Goal: Obtain resource: Obtain resource

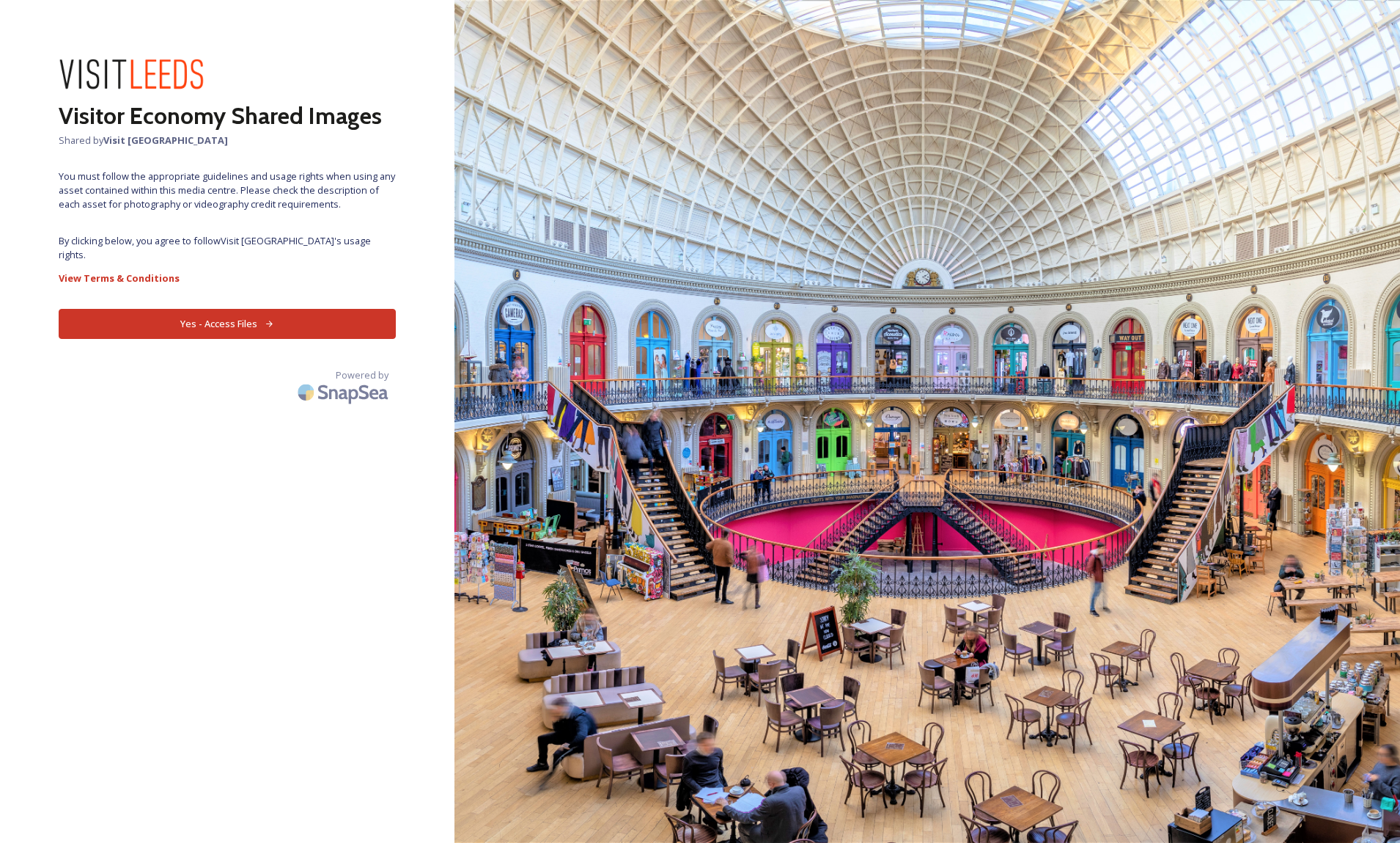
click at [236, 316] on button "Yes - Access Files" at bounding box center [227, 324] width 337 height 30
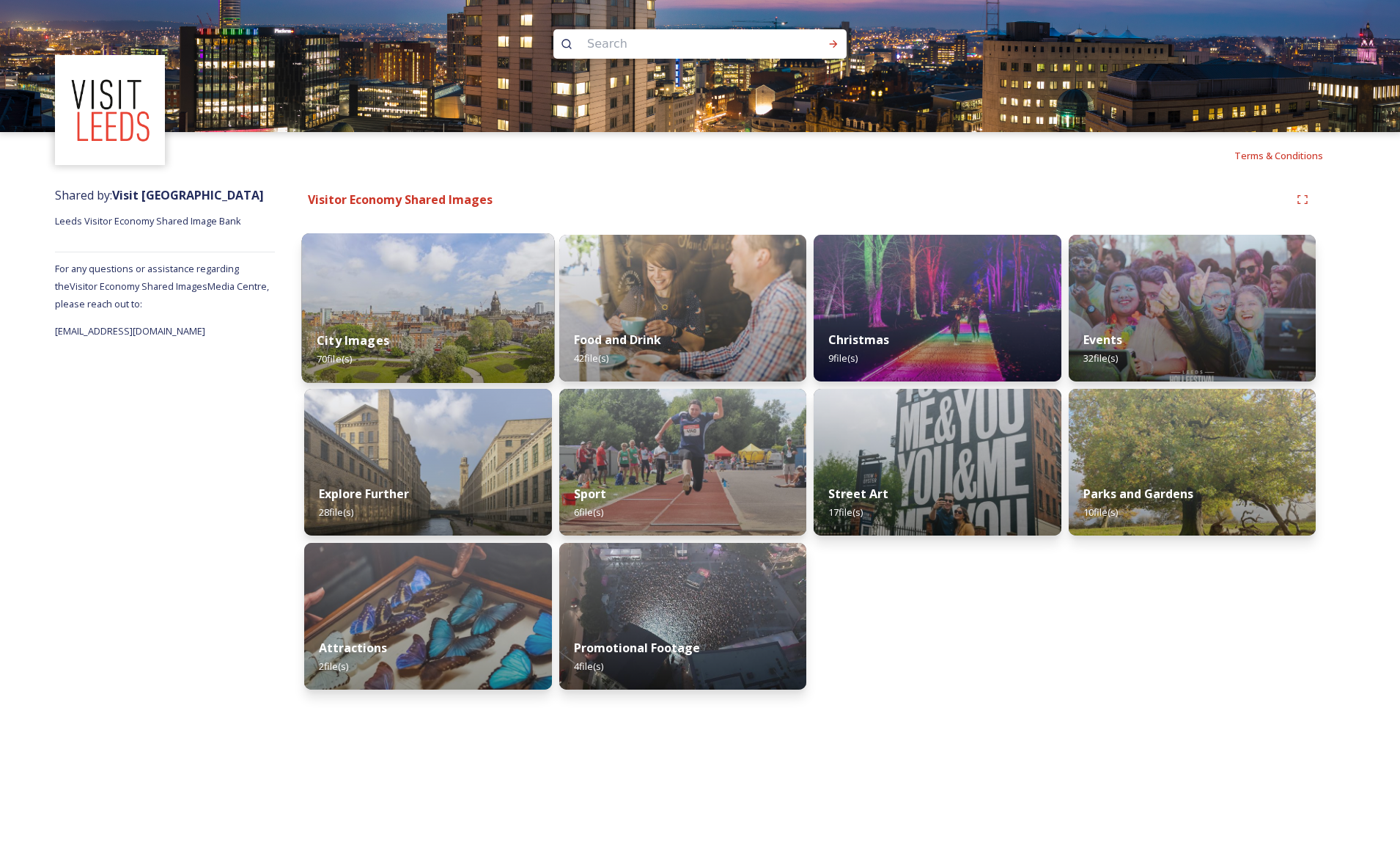
click at [440, 296] on img at bounding box center [428, 308] width 252 height 149
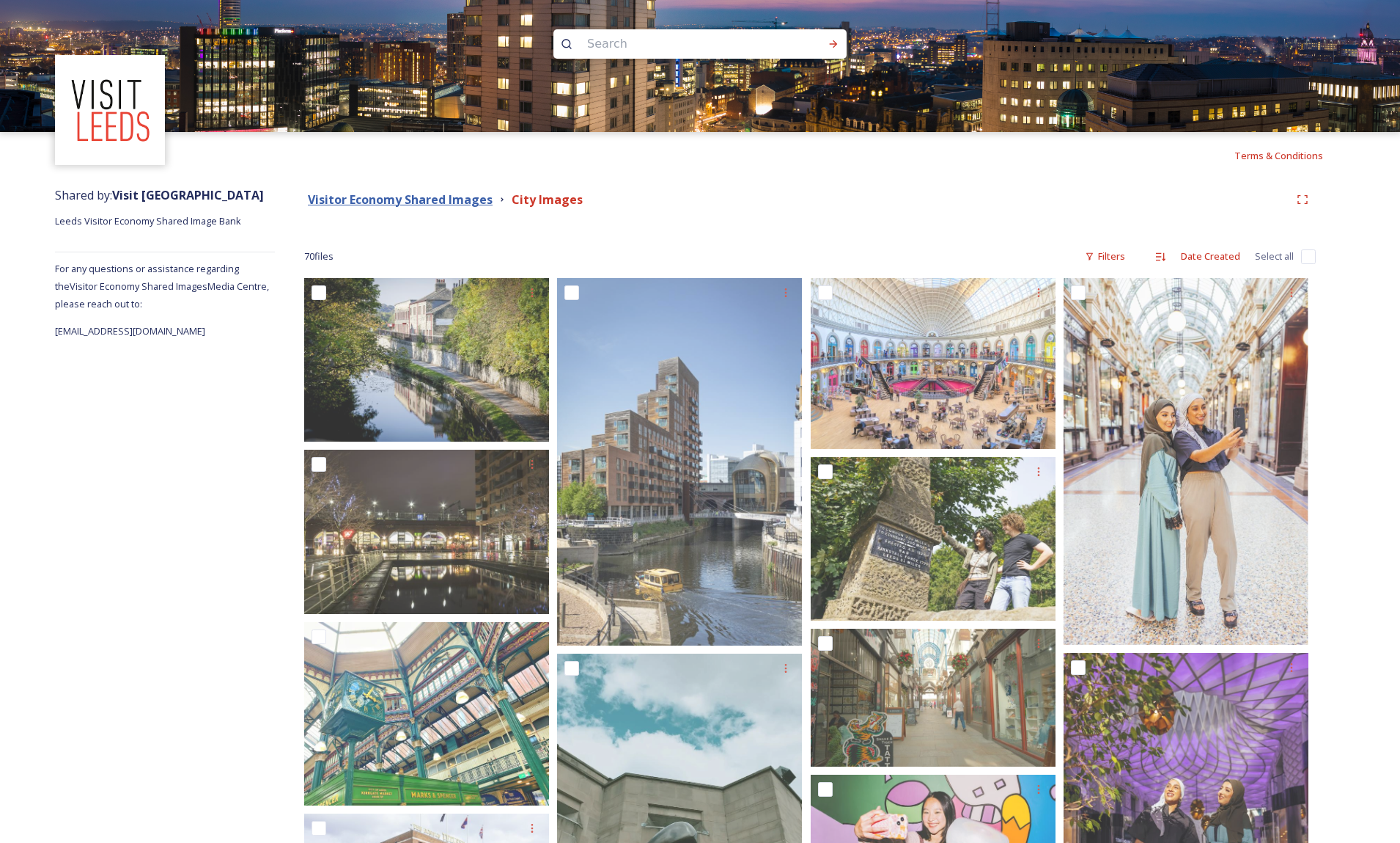
click at [433, 195] on strong "Visitor Economy Shared Images" at bounding box center [400, 199] width 184 height 16
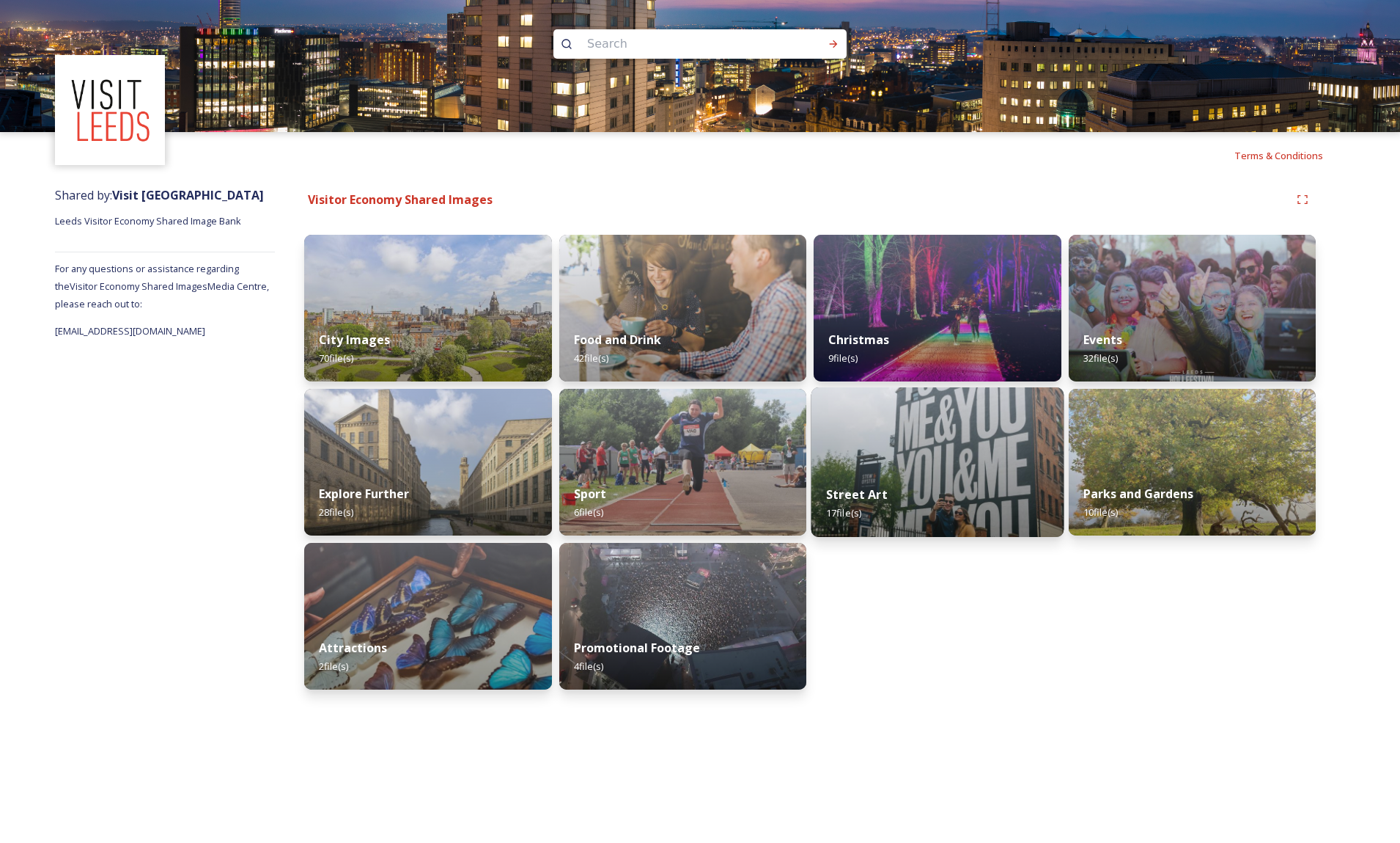
click at [906, 433] on img at bounding box center [937, 462] width 252 height 149
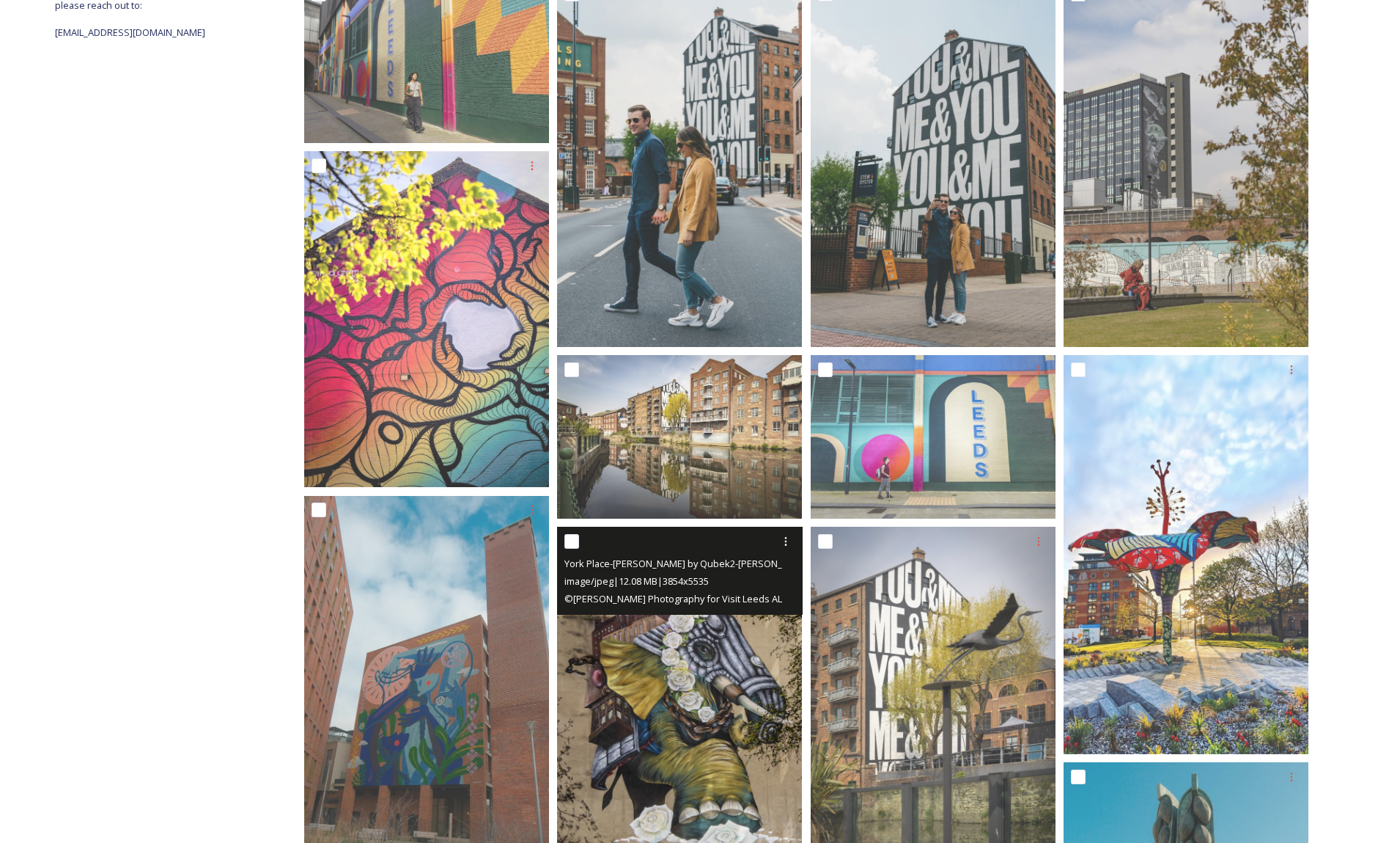
scroll to position [297, 0]
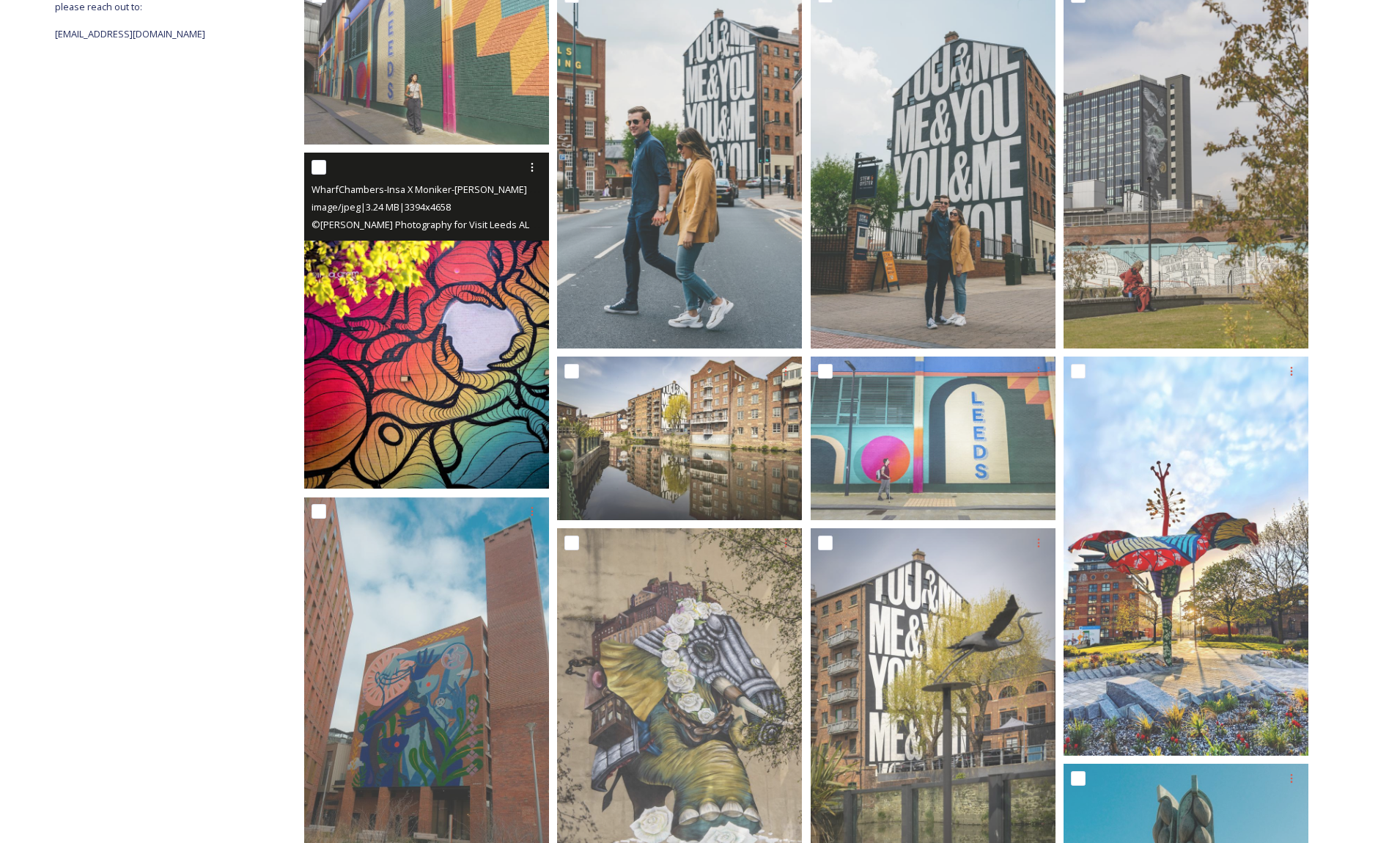
click at [382, 353] on img at bounding box center [427, 320] width 245 height 336
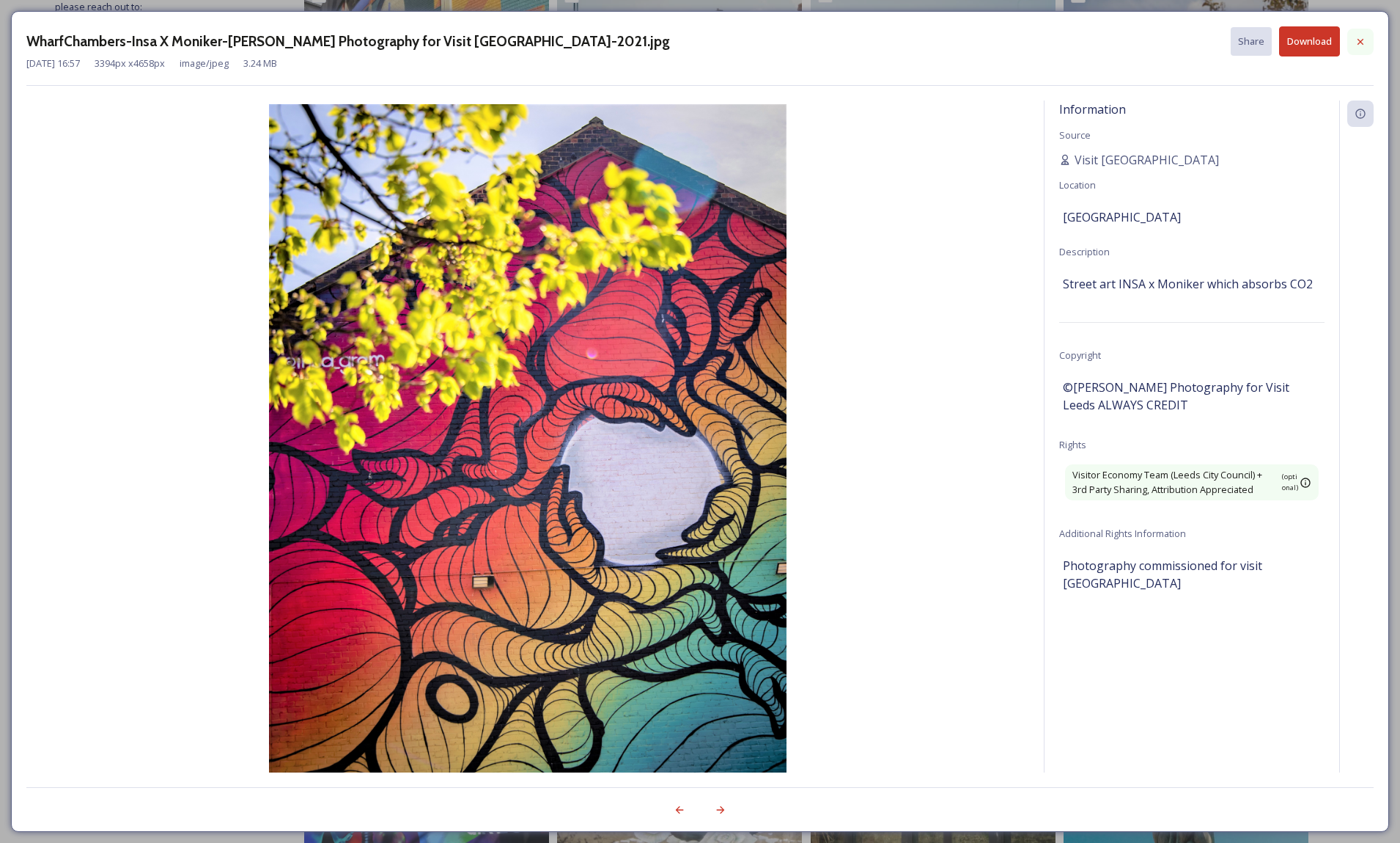
click at [1365, 39] on icon at bounding box center [1361, 42] width 12 height 12
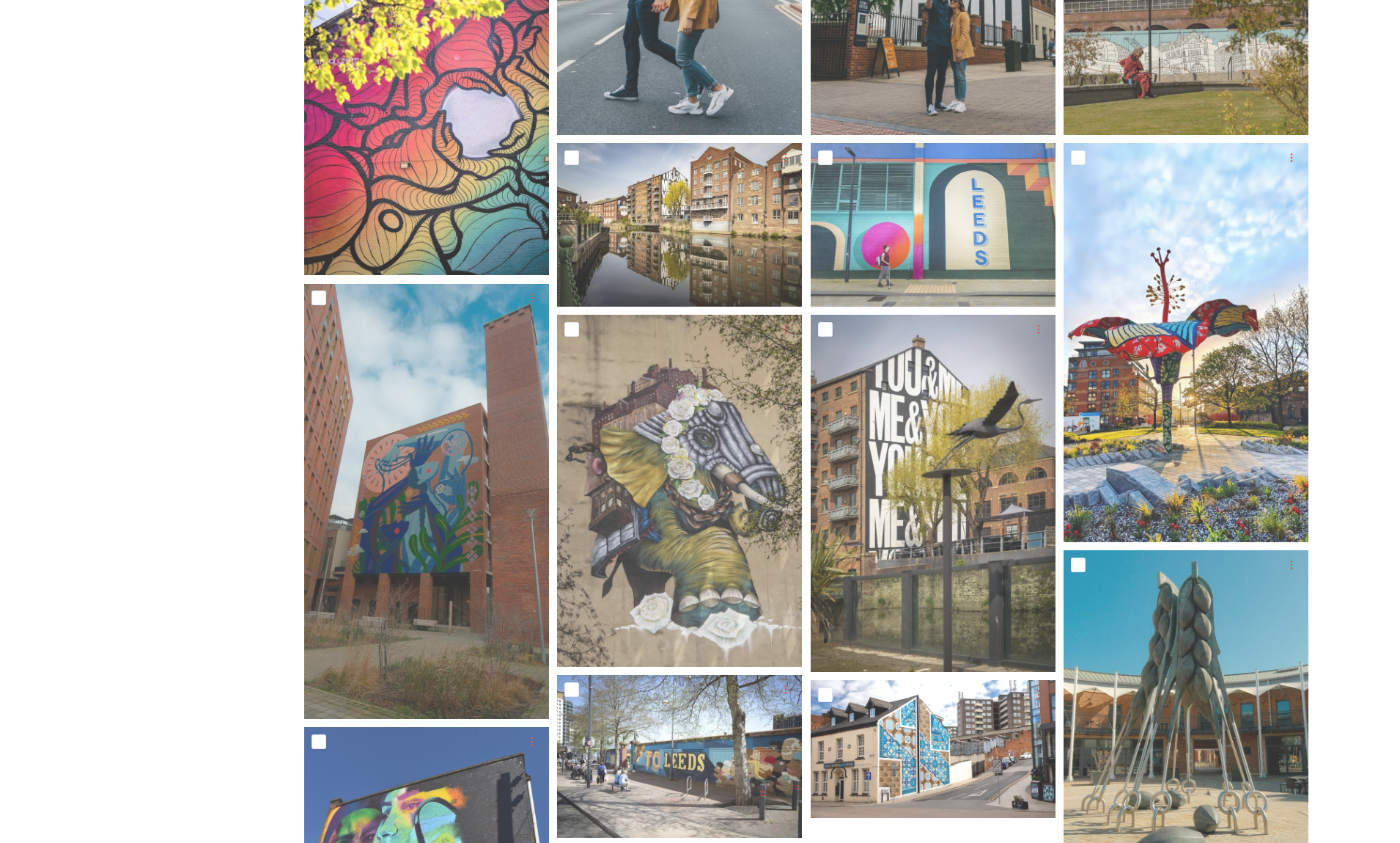
scroll to position [0, 0]
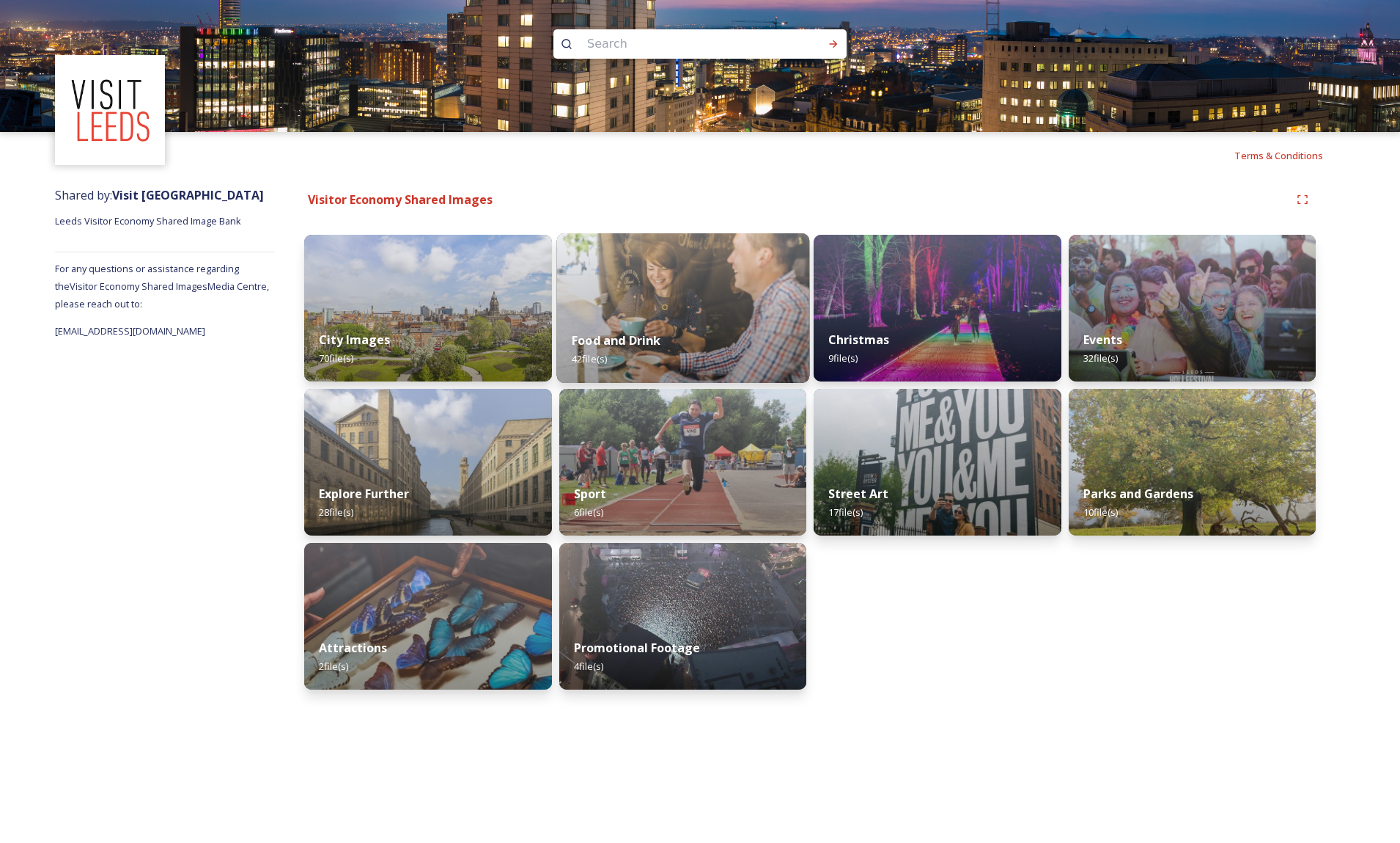
click at [696, 322] on div "Food and Drink 42 file(s)" at bounding box center [682, 350] width 252 height 67
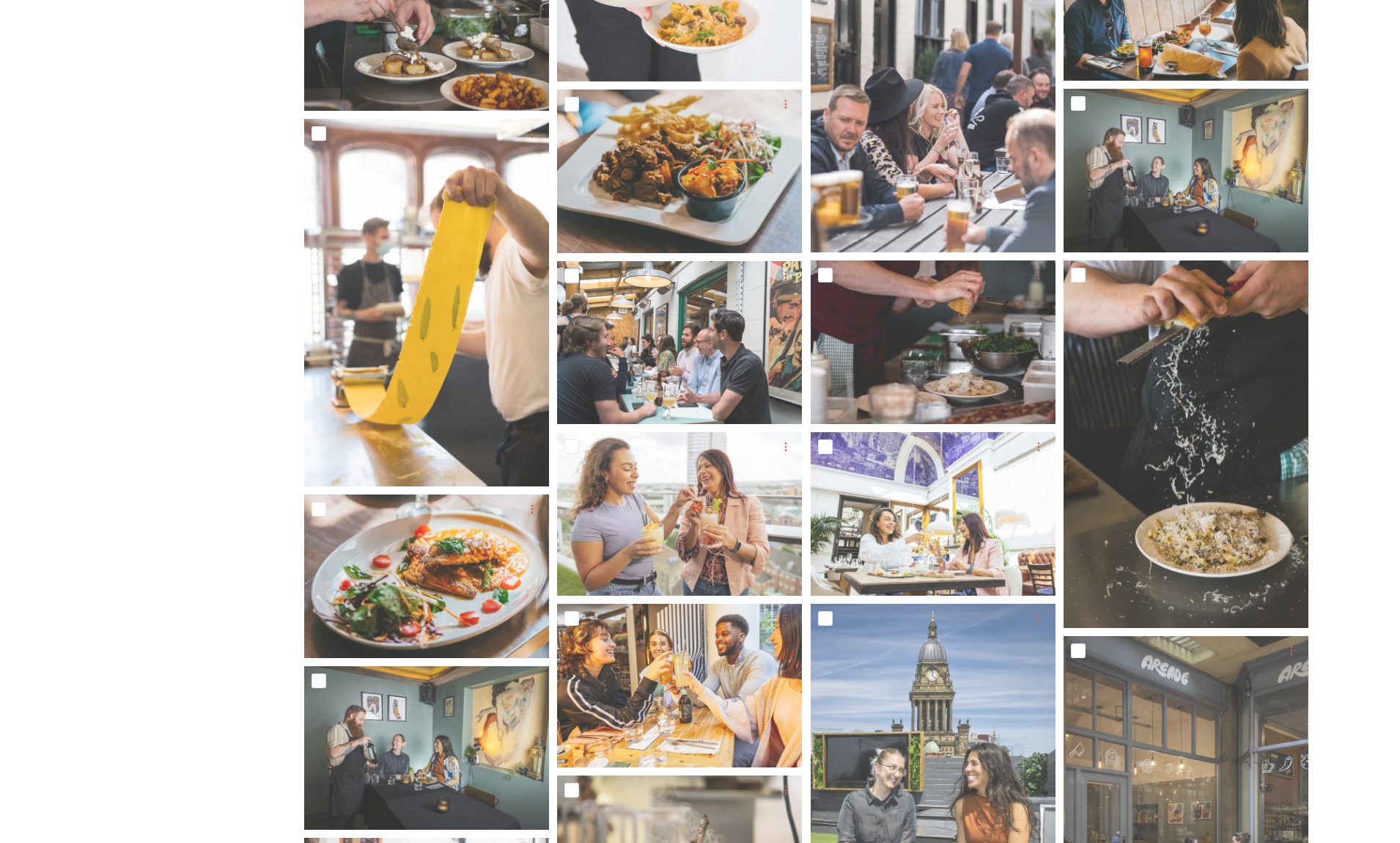
scroll to position [1254, 0]
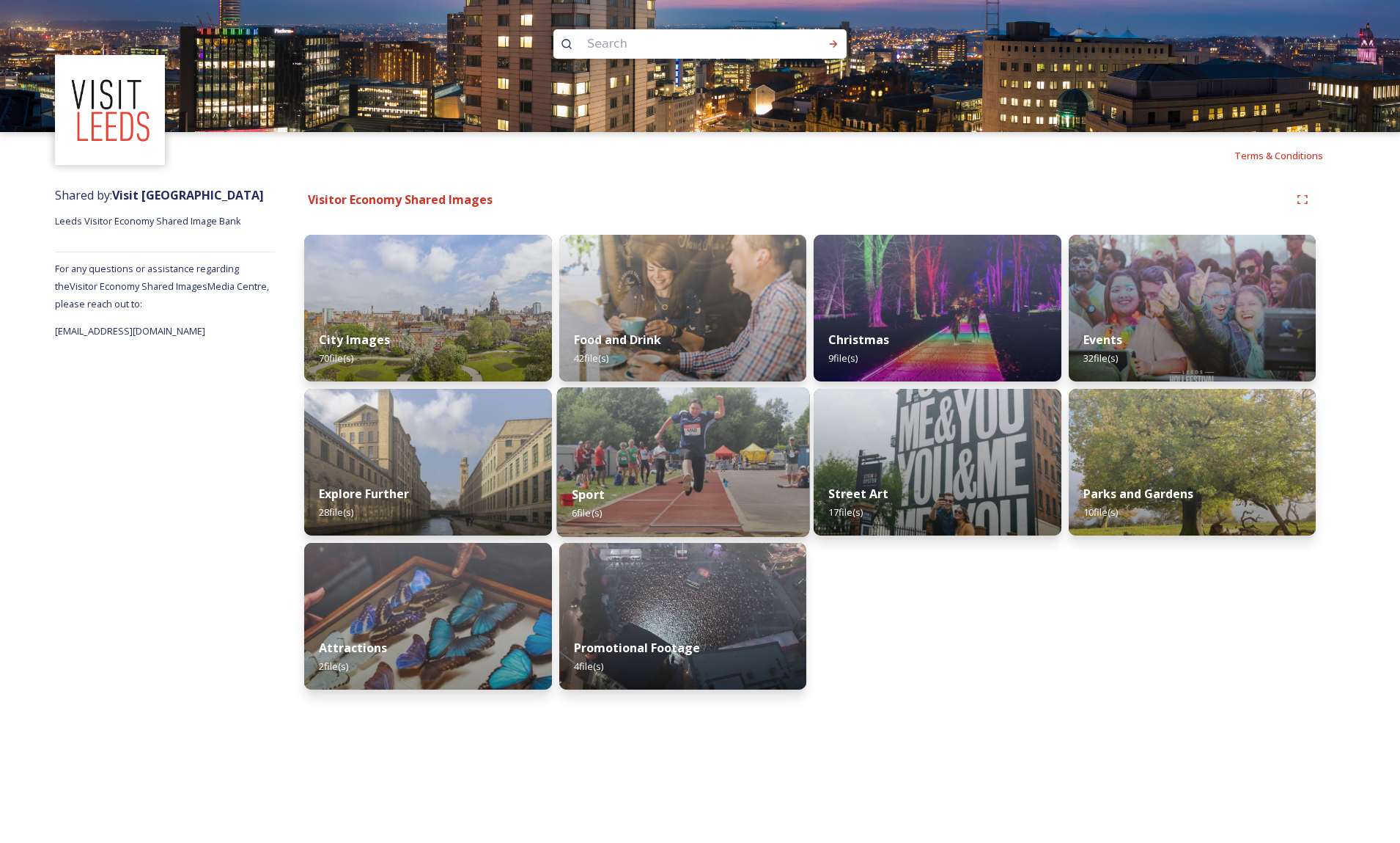
click at [650, 471] on div "Sport 6 file(s)" at bounding box center [682, 503] width 252 height 67
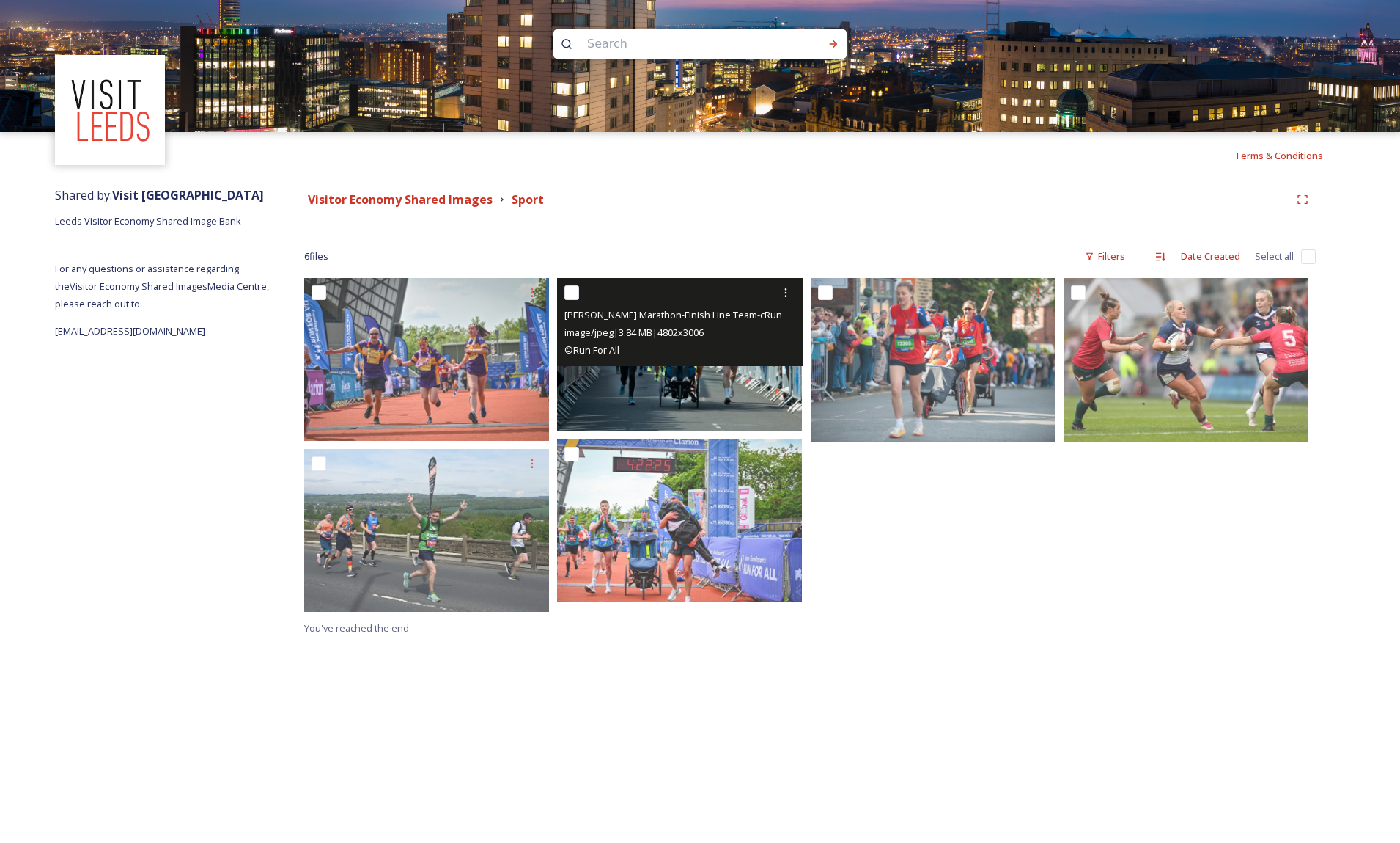
click at [634, 396] on img at bounding box center [680, 354] width 245 height 154
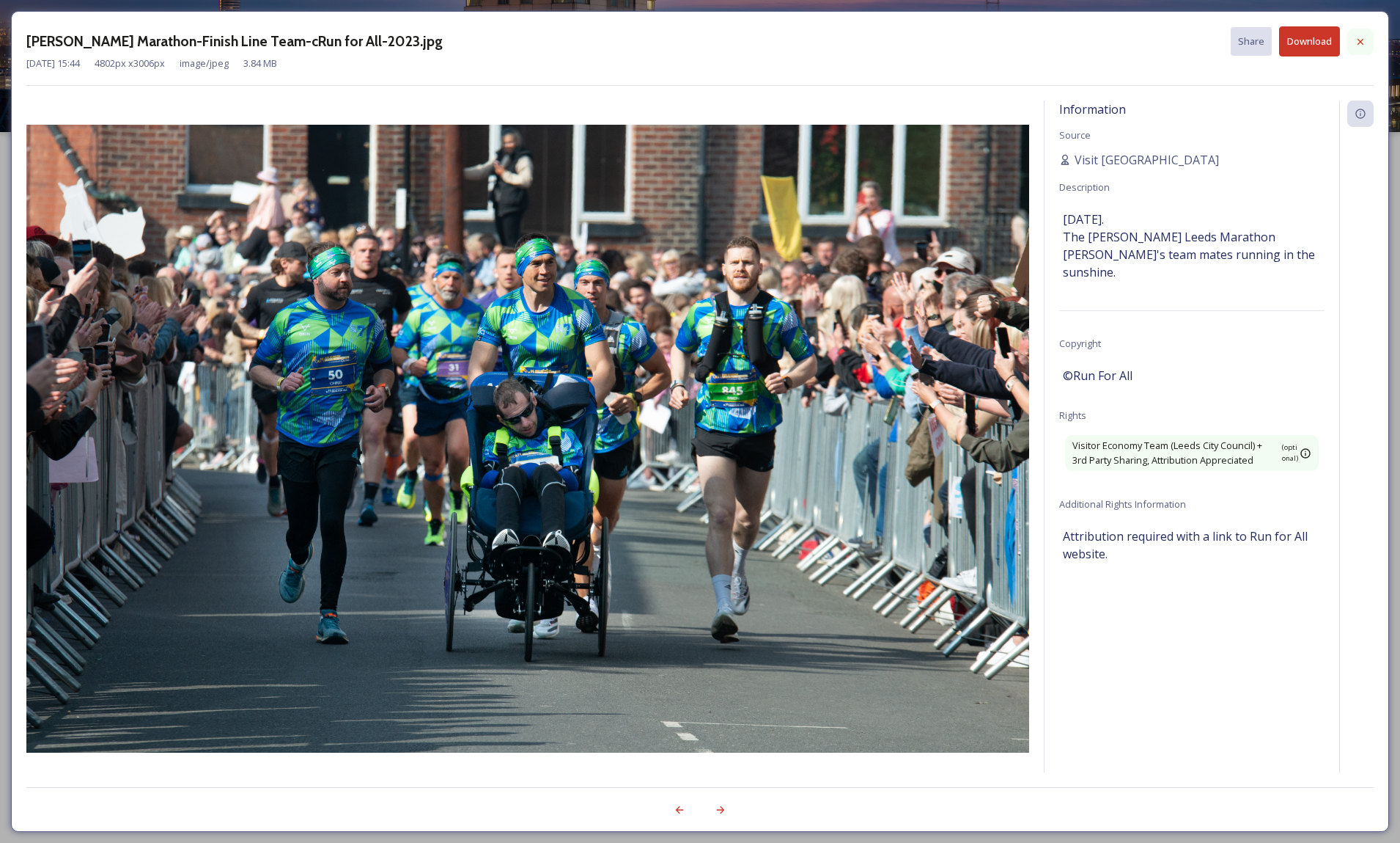
click at [1368, 42] on div at bounding box center [1360, 41] width 26 height 26
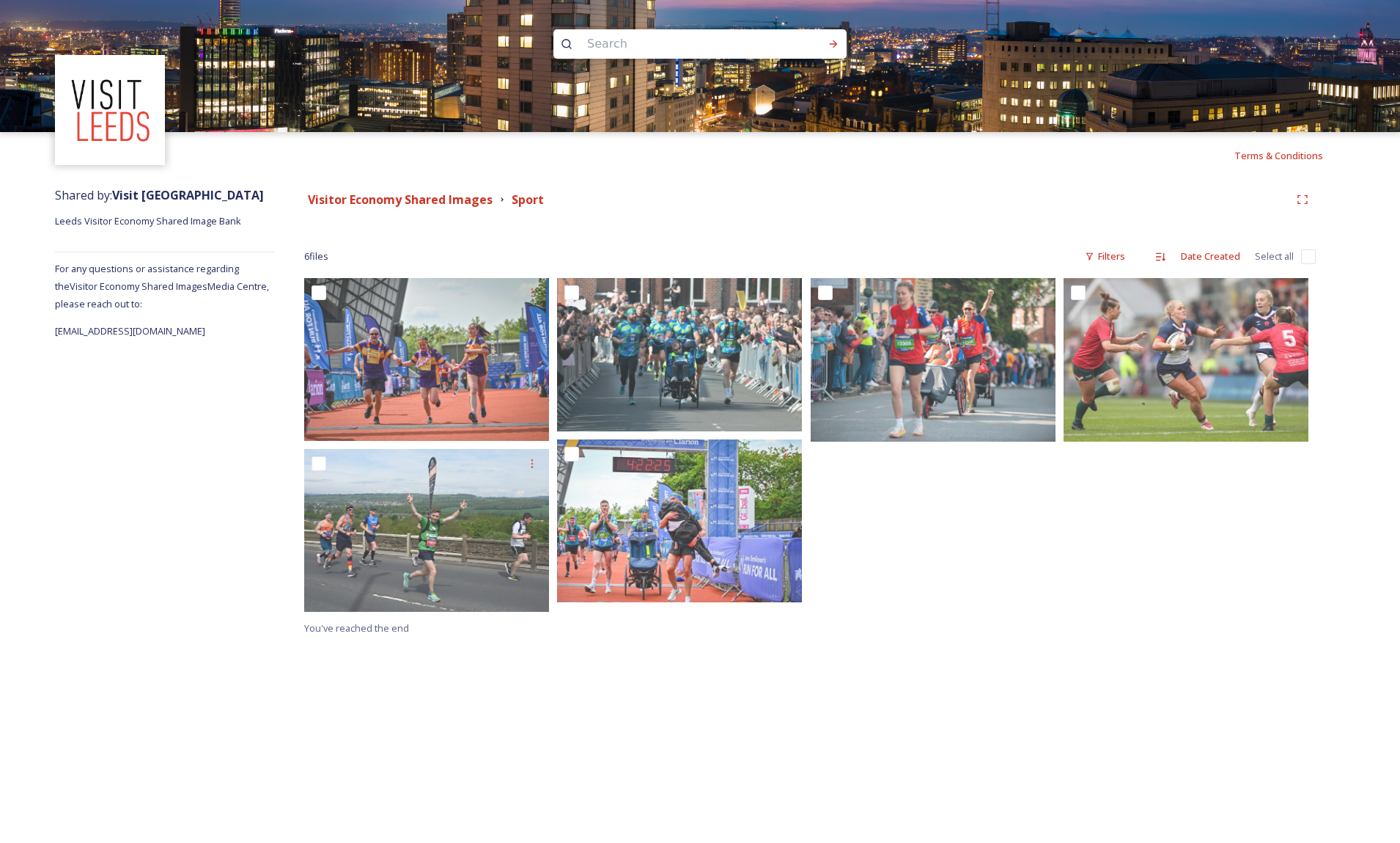
click at [1043, 559] on div at bounding box center [936, 448] width 252 height 341
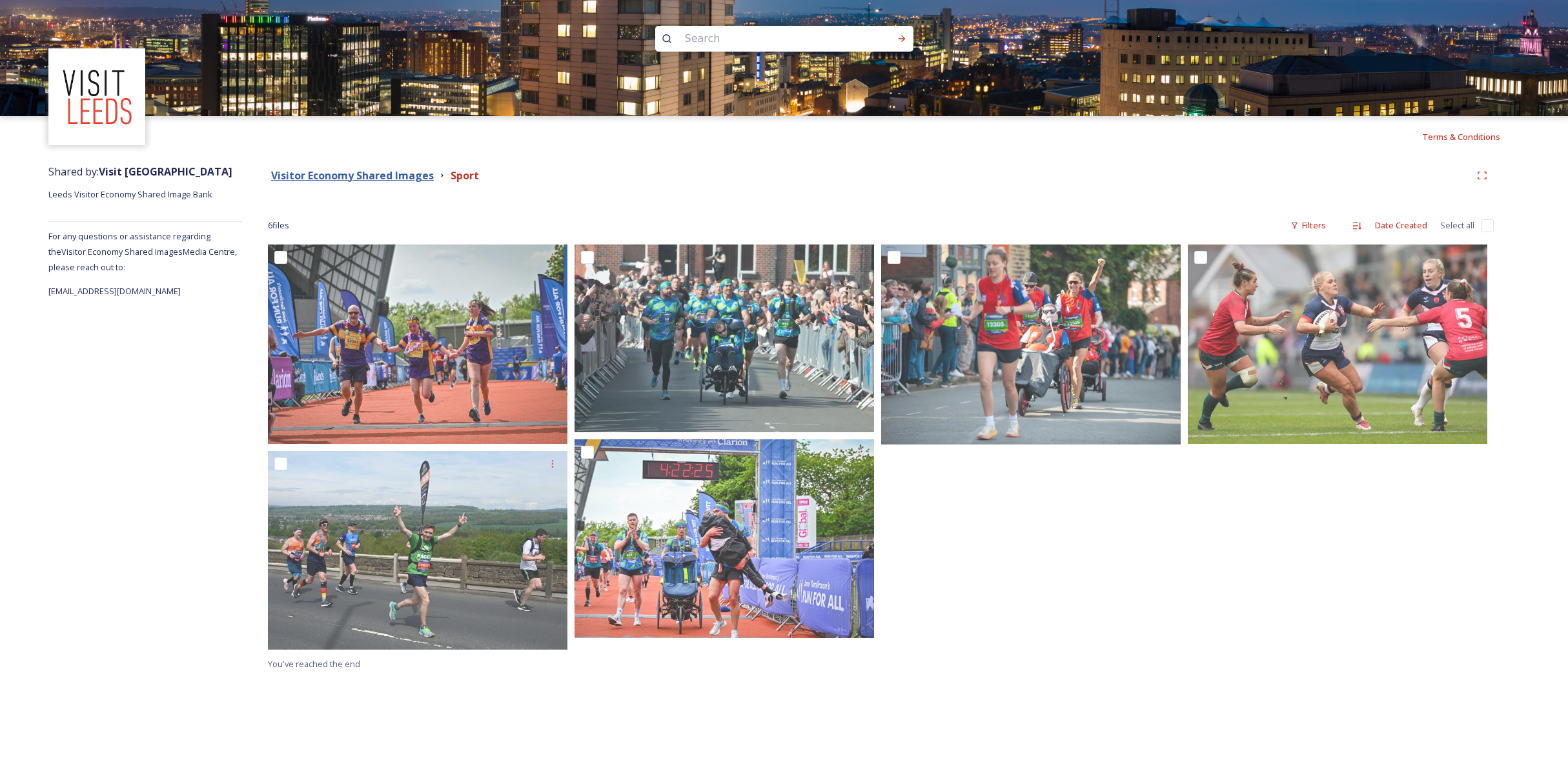
click at [297, 177] on strong "Visitor Economy Shared Images" at bounding box center [352, 175] width 162 height 14
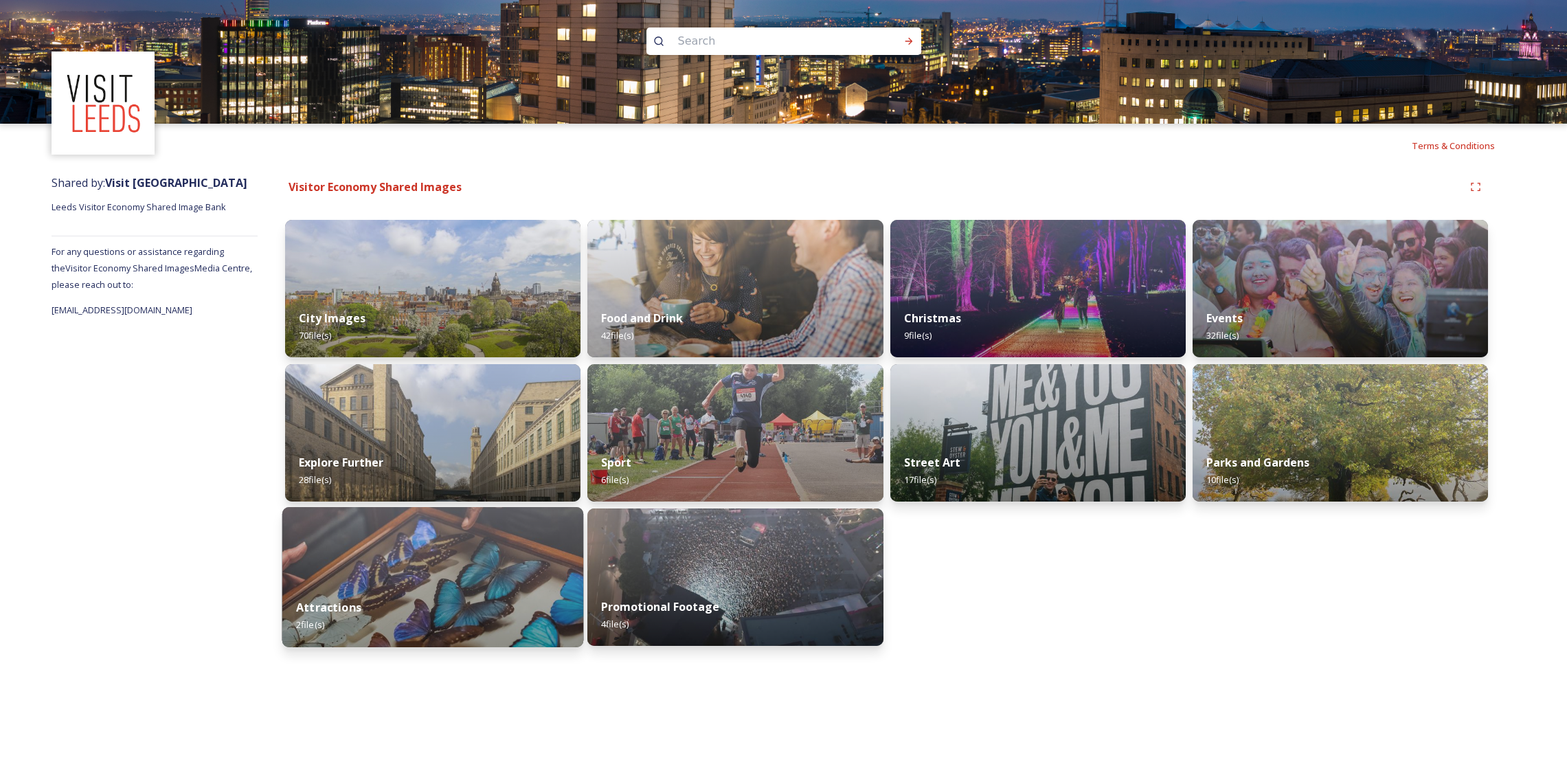
click at [413, 579] on img at bounding box center [433, 577] width 302 height 140
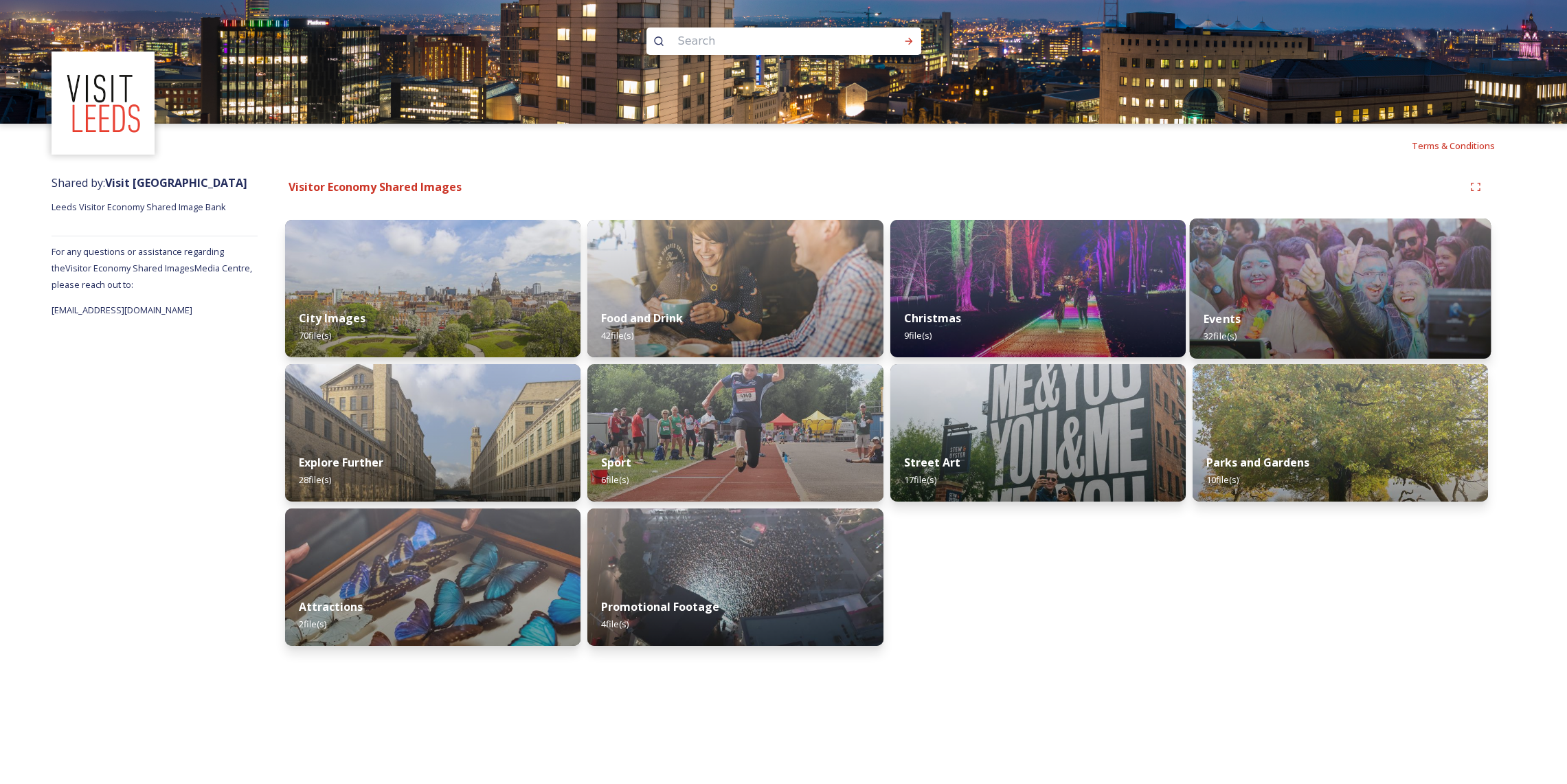
click at [1295, 288] on img at bounding box center [1340, 288] width 302 height 140
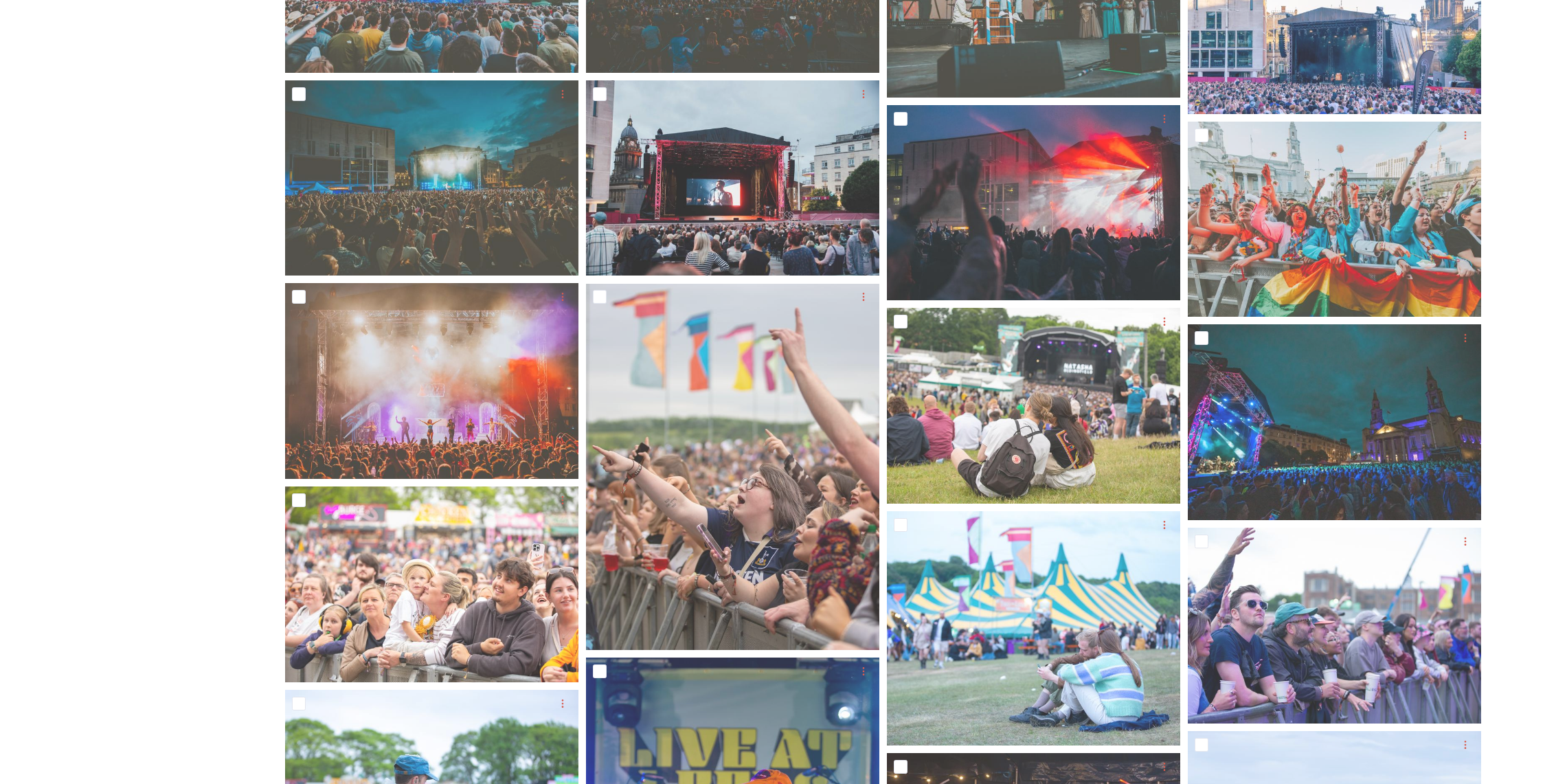
scroll to position [1020, 0]
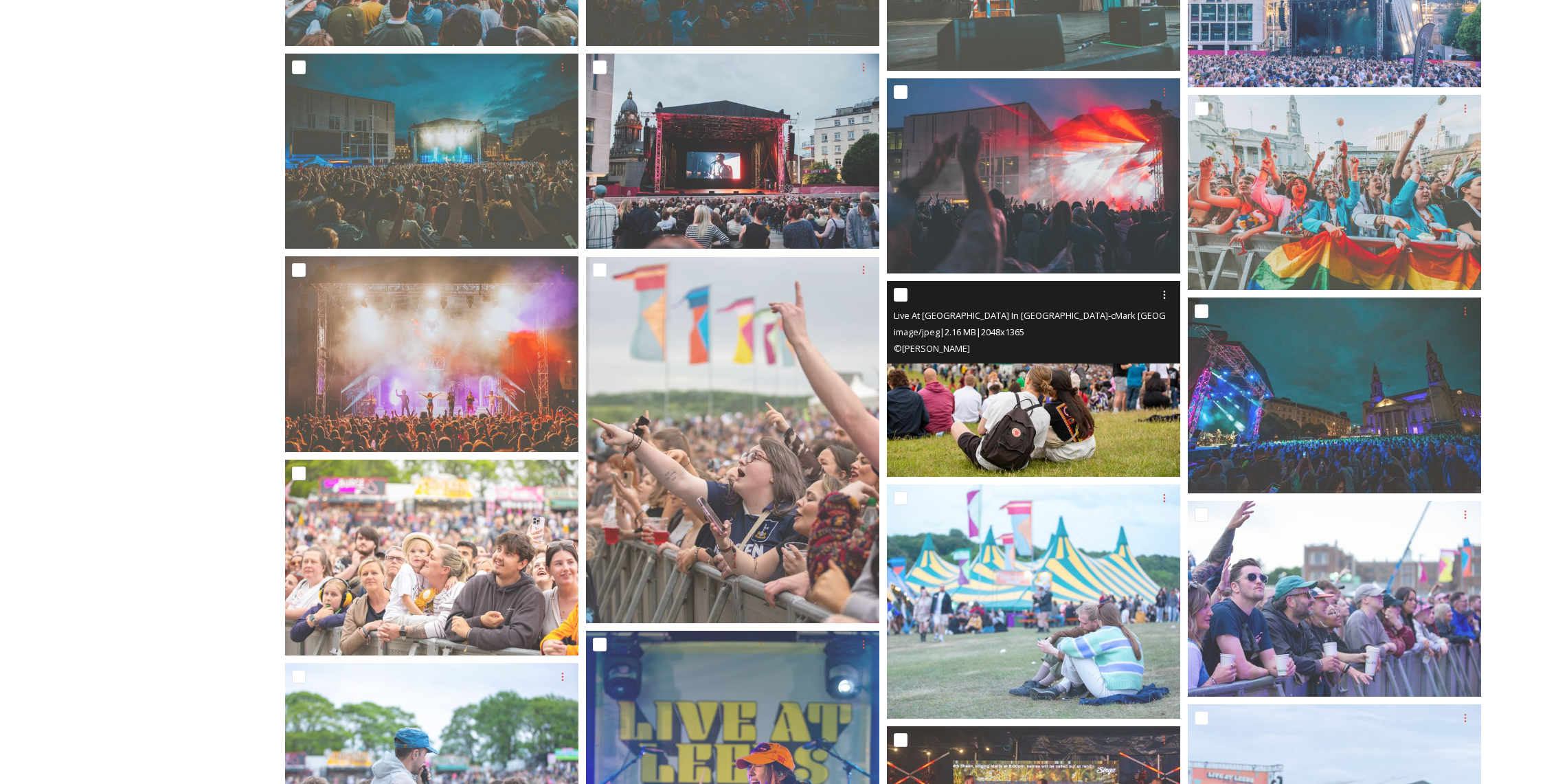
click at [1043, 412] on img at bounding box center [1033, 379] width 293 height 196
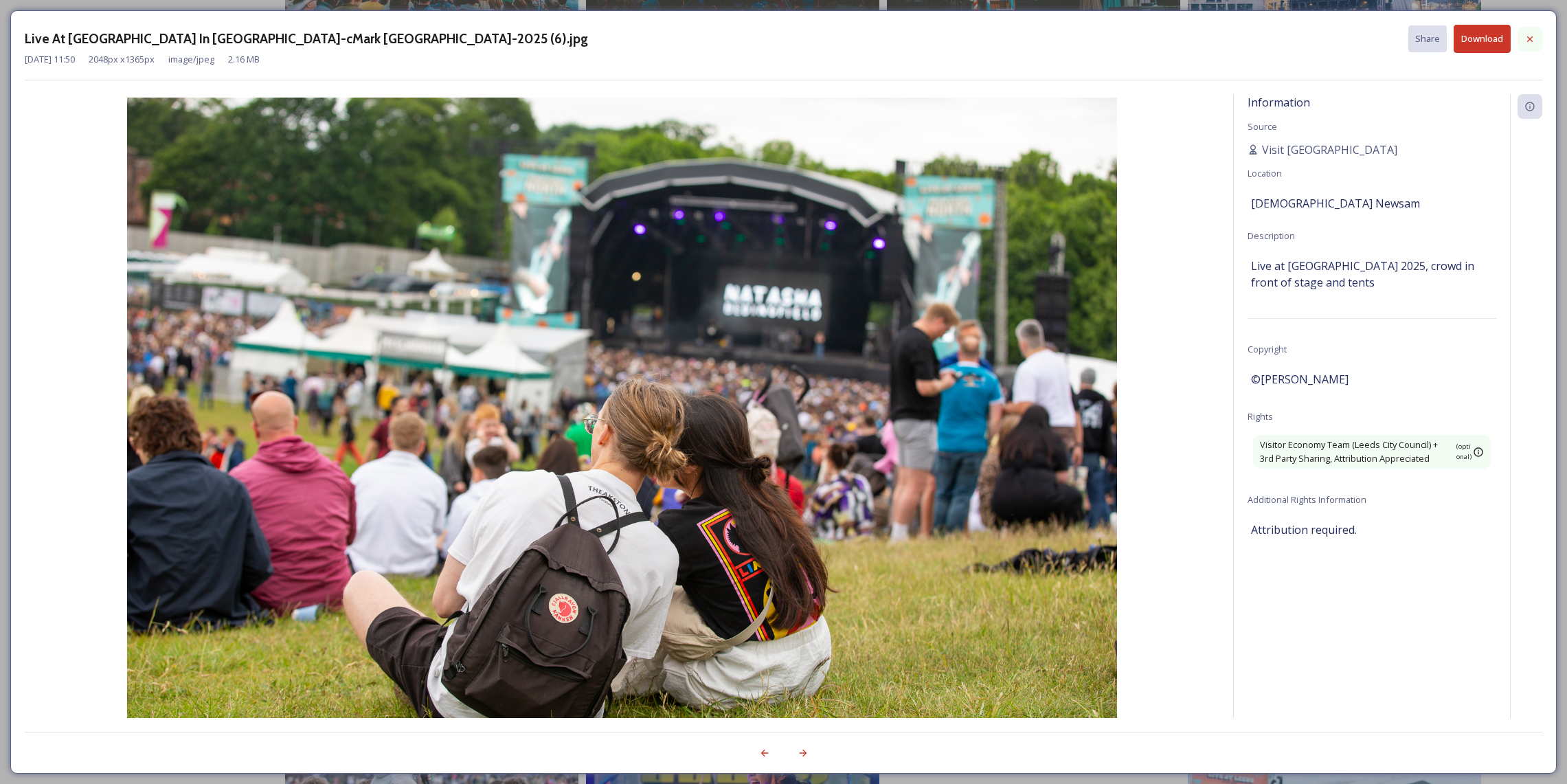
click at [1312, 38] on icon at bounding box center [1530, 38] width 6 height 5
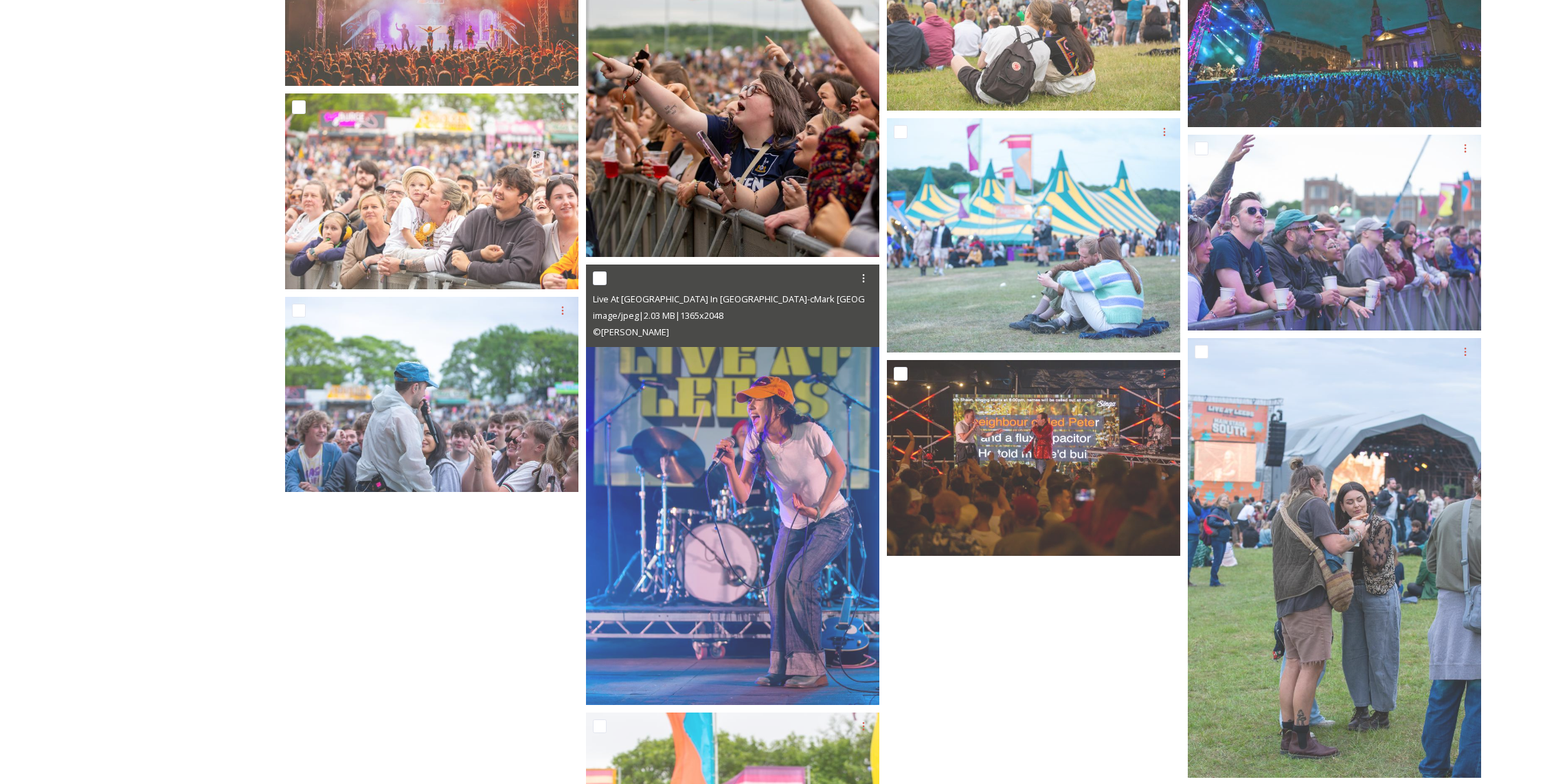
scroll to position [1394, 0]
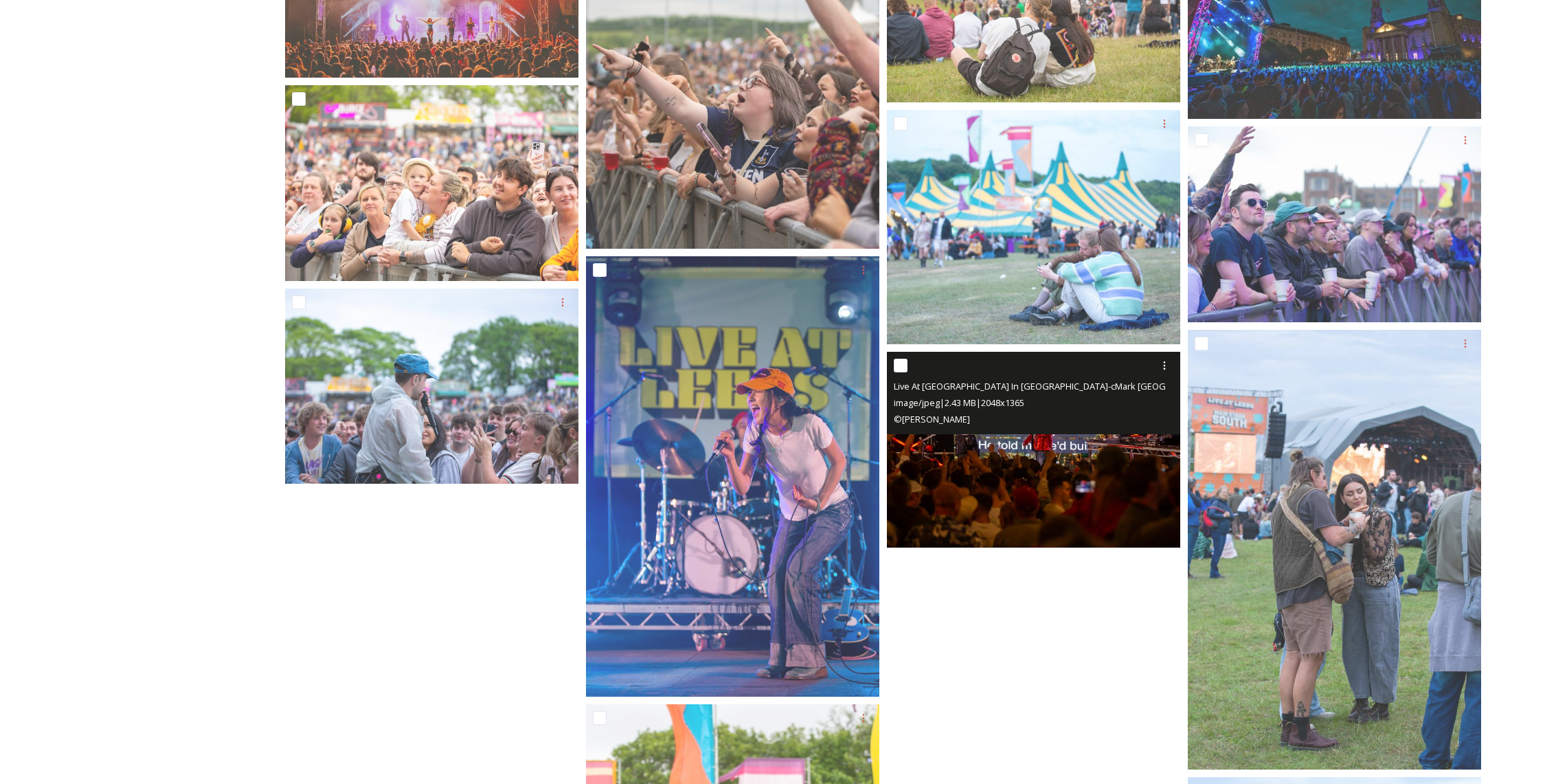
click at [981, 473] on img at bounding box center [1033, 449] width 293 height 196
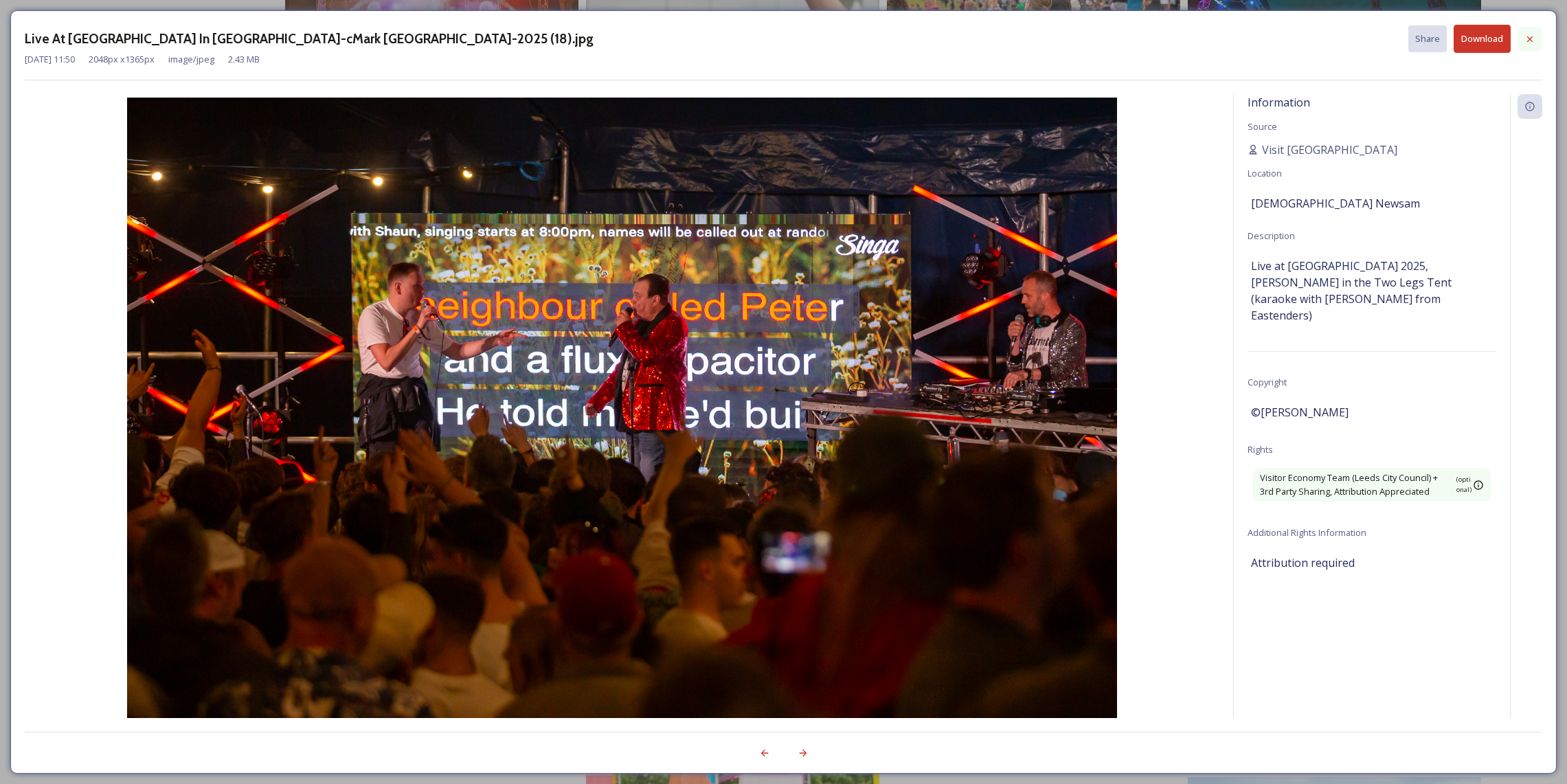
click at [1312, 41] on icon at bounding box center [1530, 39] width 11 height 11
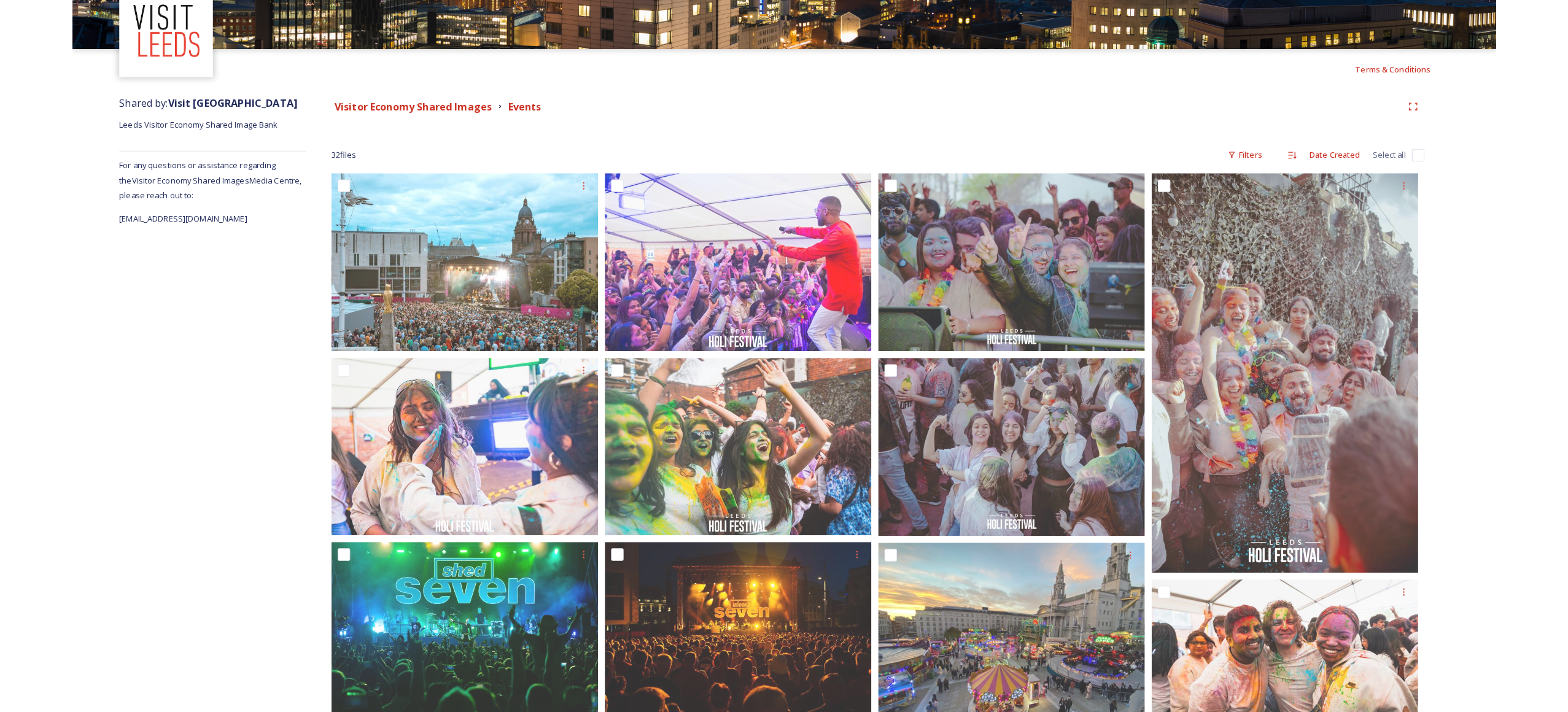
scroll to position [0, 0]
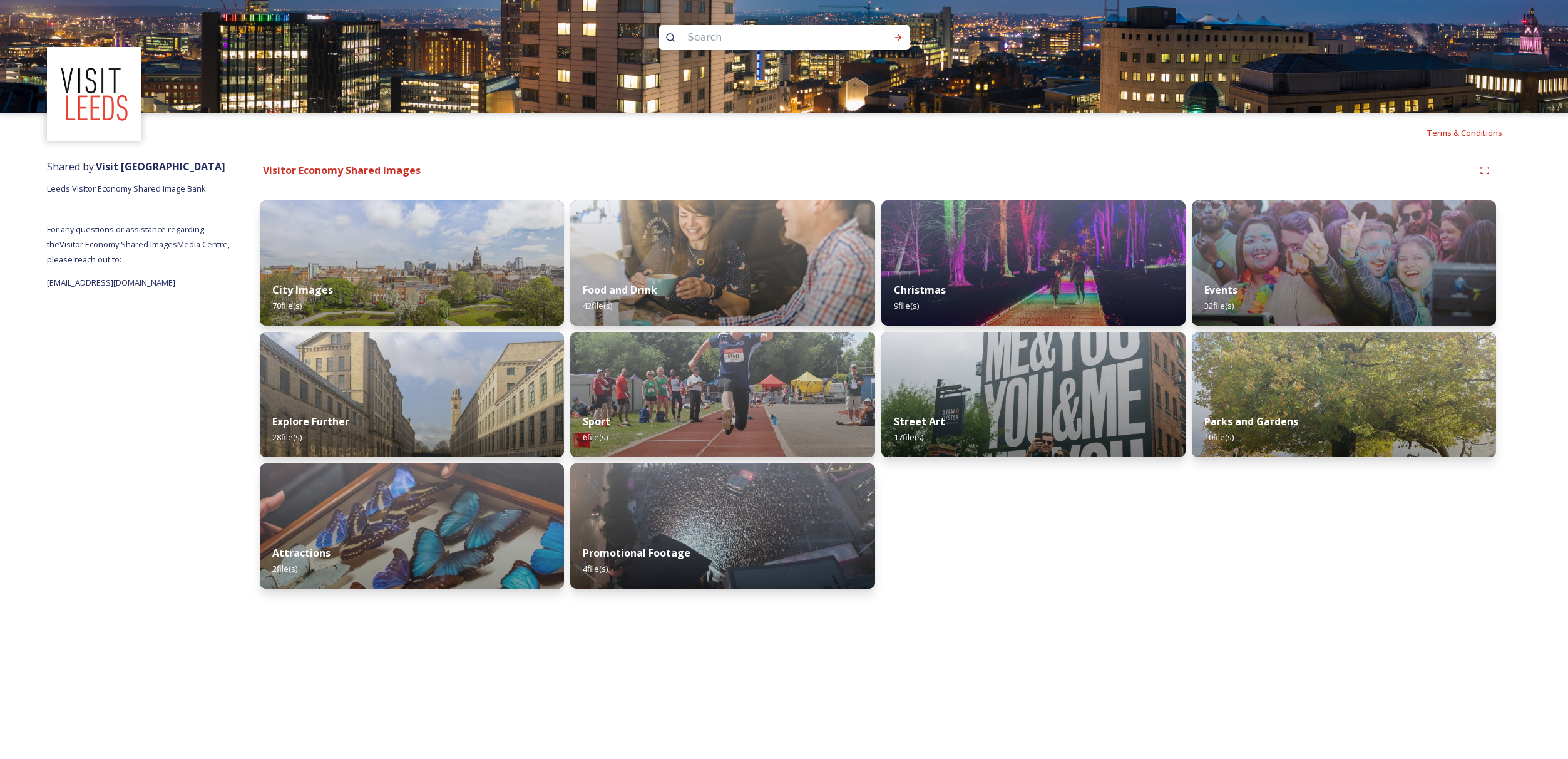
click at [1158, 627] on div "Terms & Conditions Shared by: Visit [GEOGRAPHIC_DATA] Leeds Visitor Economy Sha…" at bounding box center [784, 380] width 1568 height 759
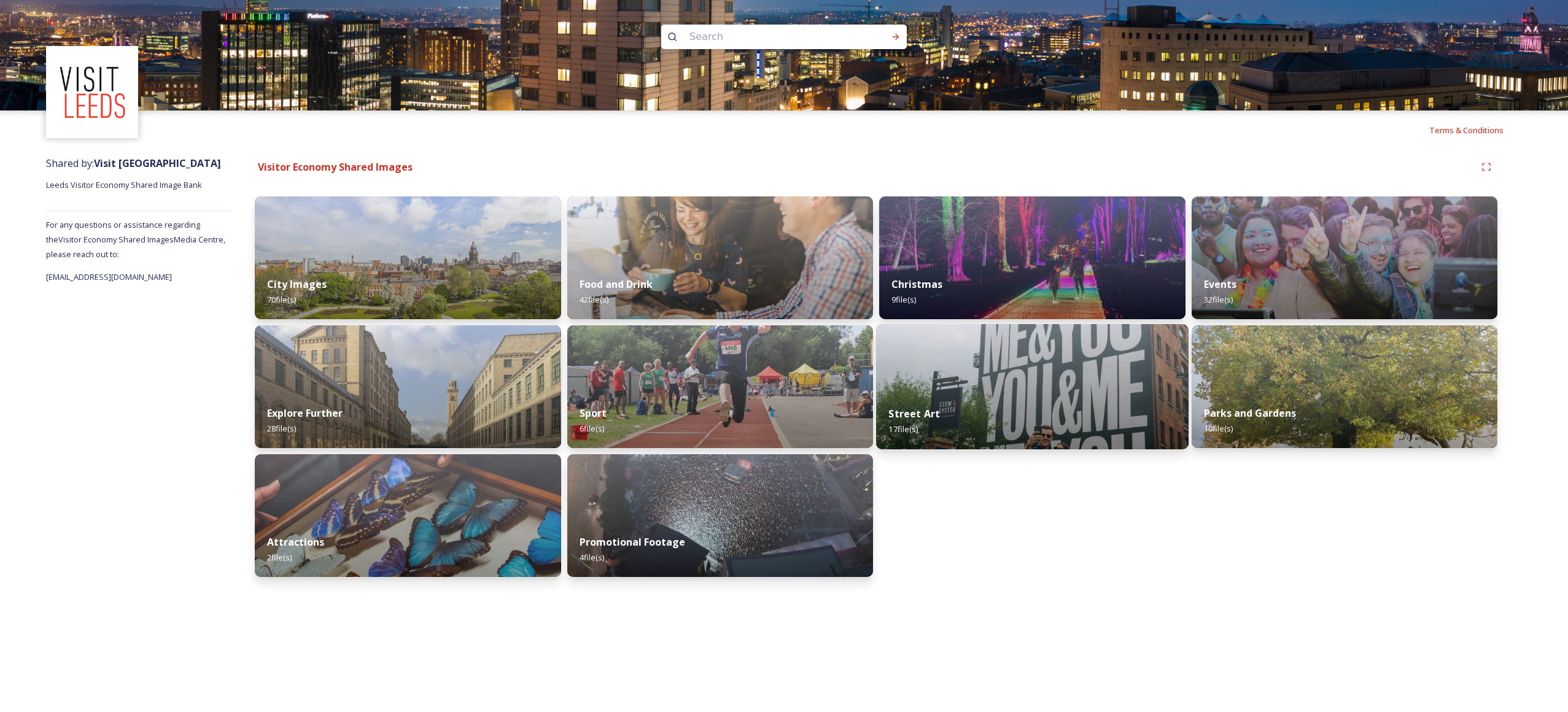
click at [996, 413] on div "Street Art 17 file(s)" at bounding box center [1032, 421] width 312 height 56
click at [672, 253] on img at bounding box center [720, 258] width 312 height 125
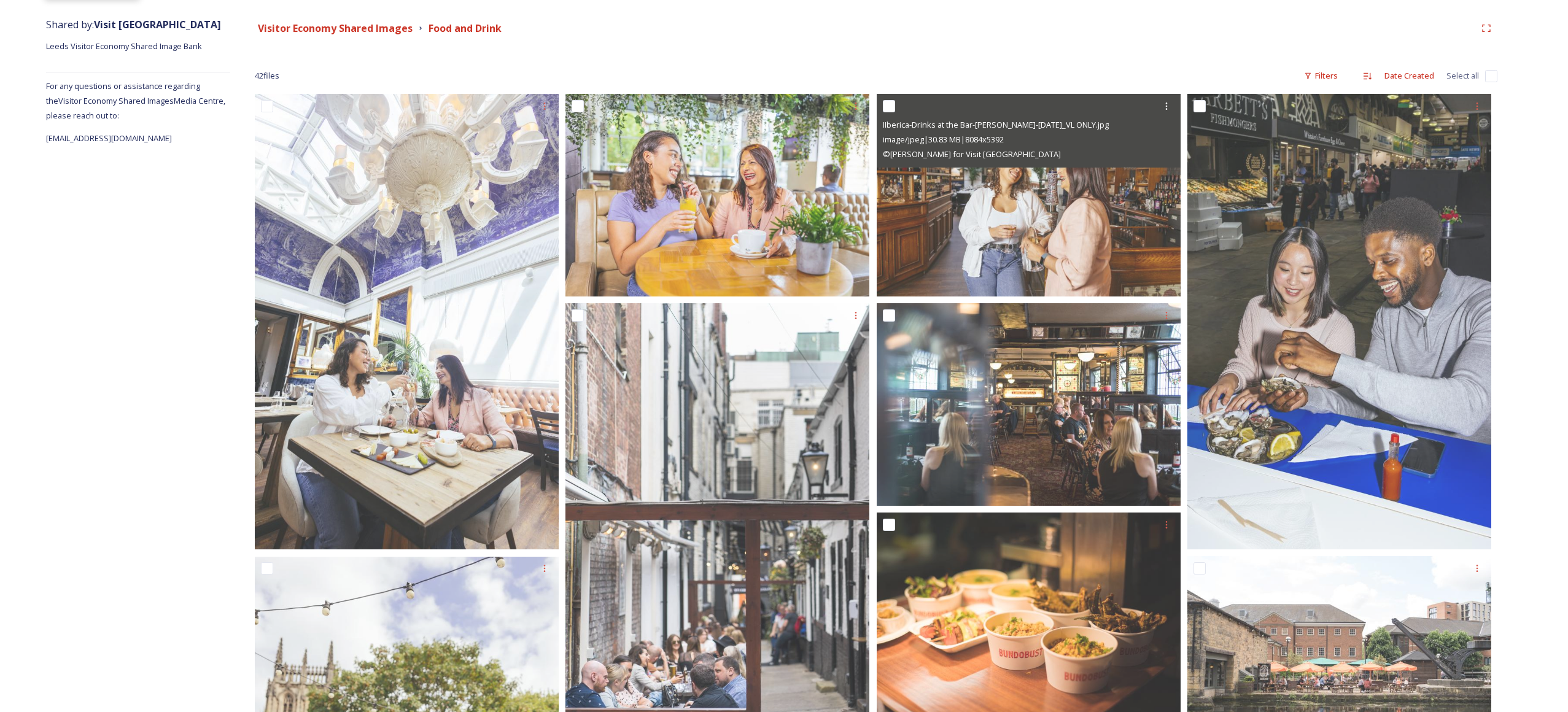
scroll to position [49, 0]
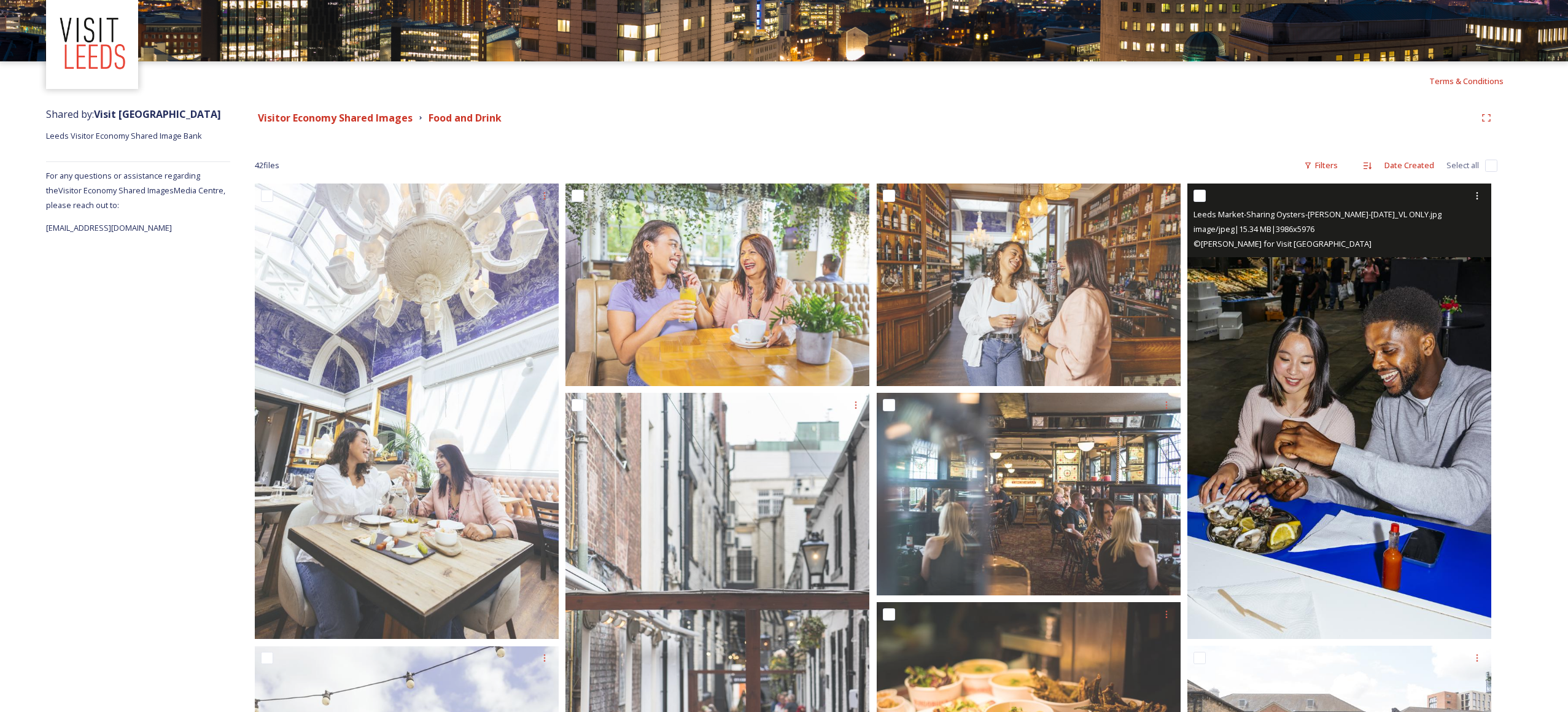
click at [1172, 377] on img at bounding box center [1339, 411] width 304 height 456
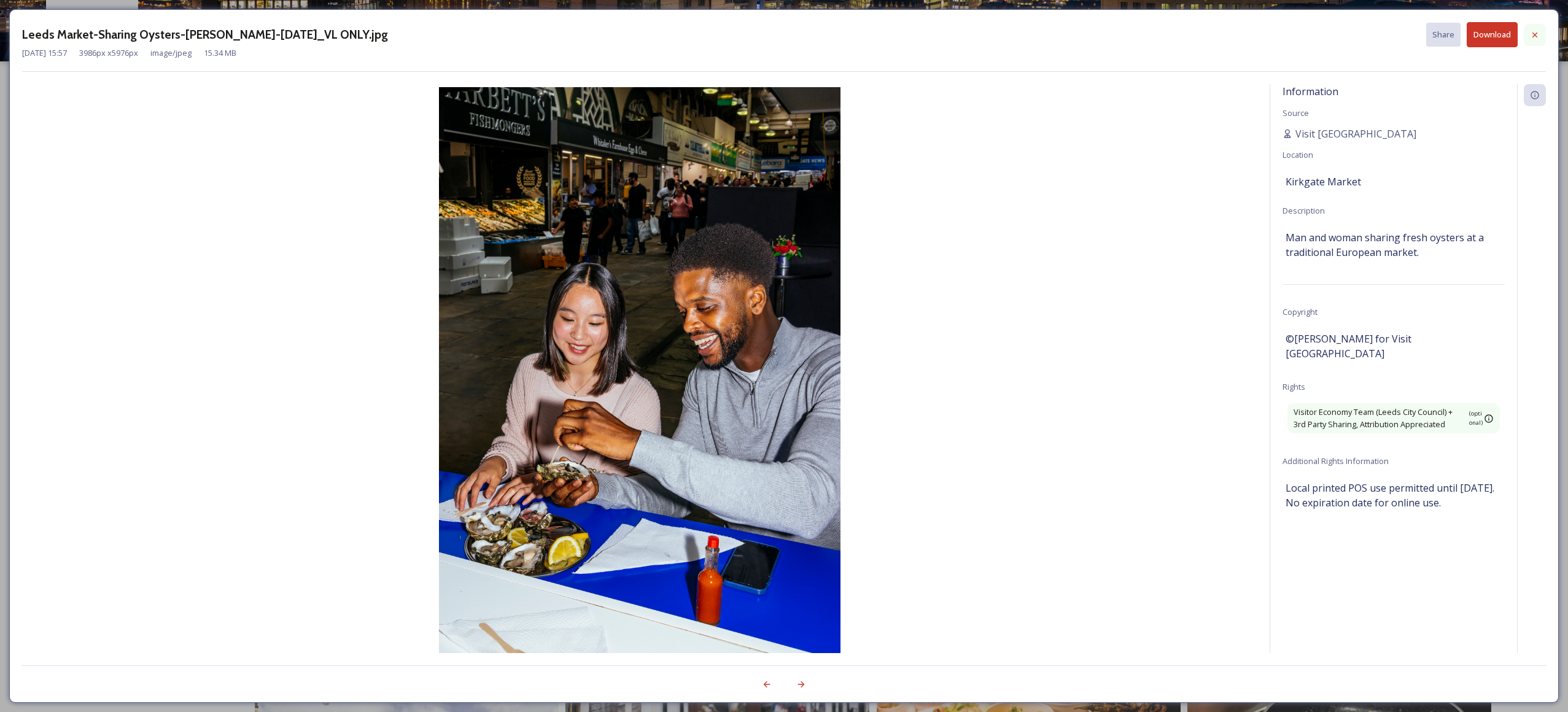
click at [1172, 34] on icon at bounding box center [1535, 35] width 10 height 10
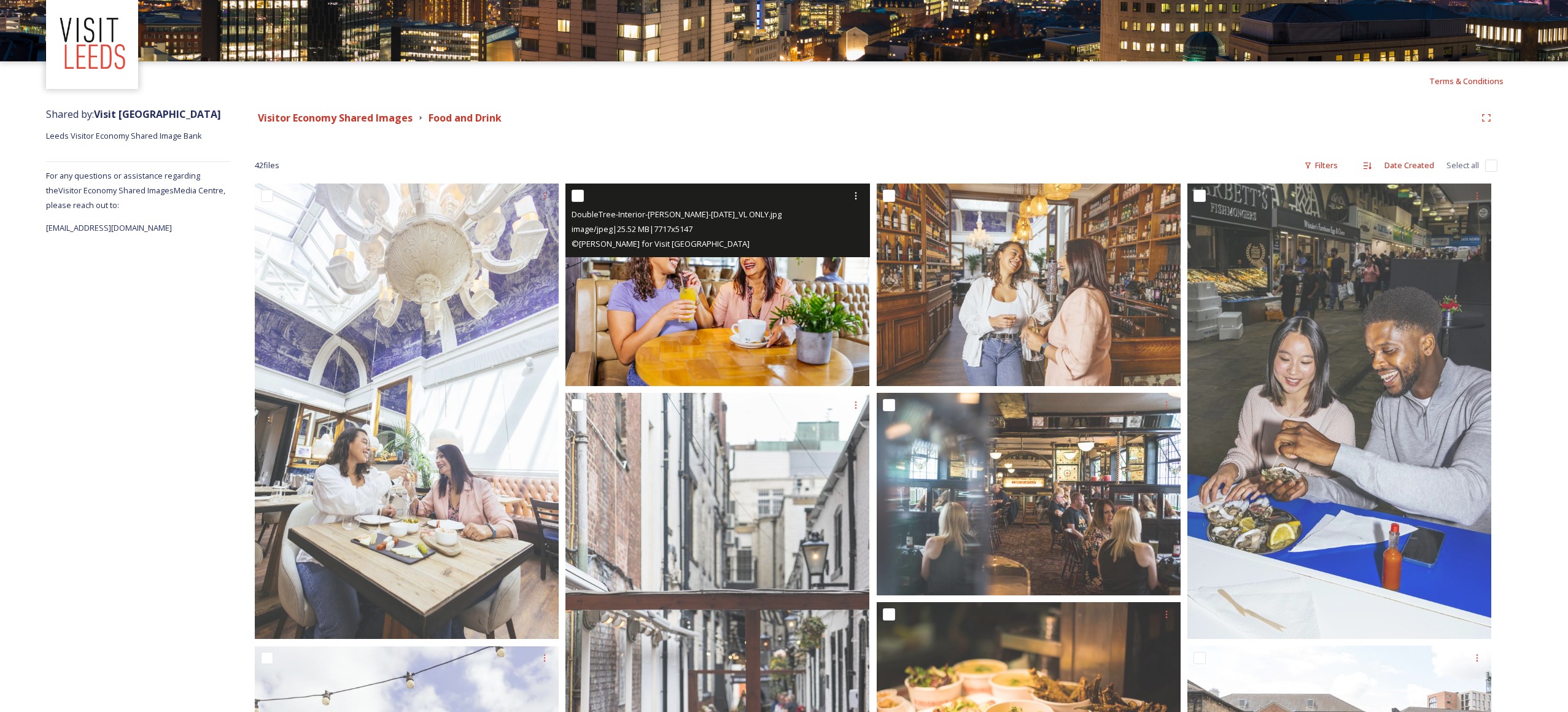
click at [716, 282] on img at bounding box center [717, 284] width 304 height 203
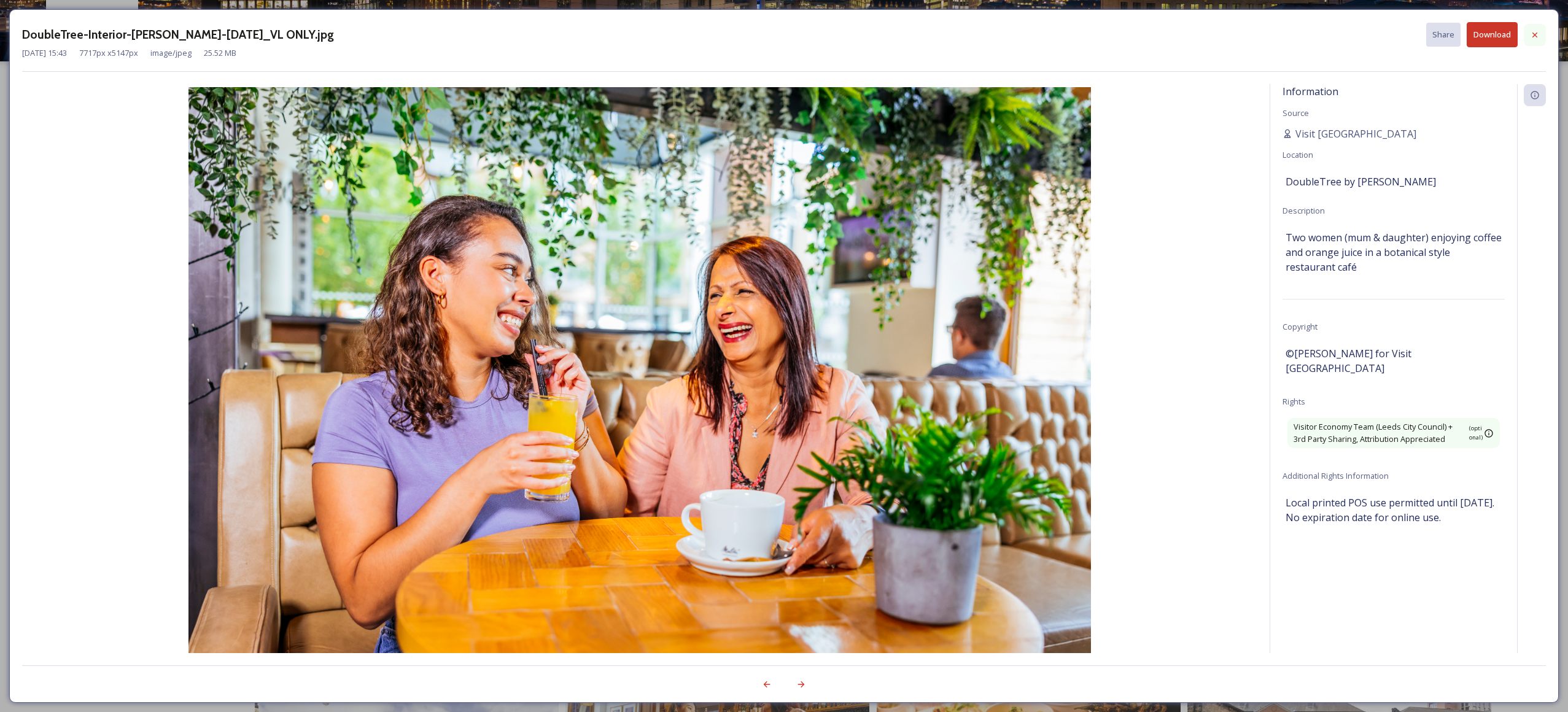
click at [1172, 34] on div at bounding box center [1534, 34] width 22 height 22
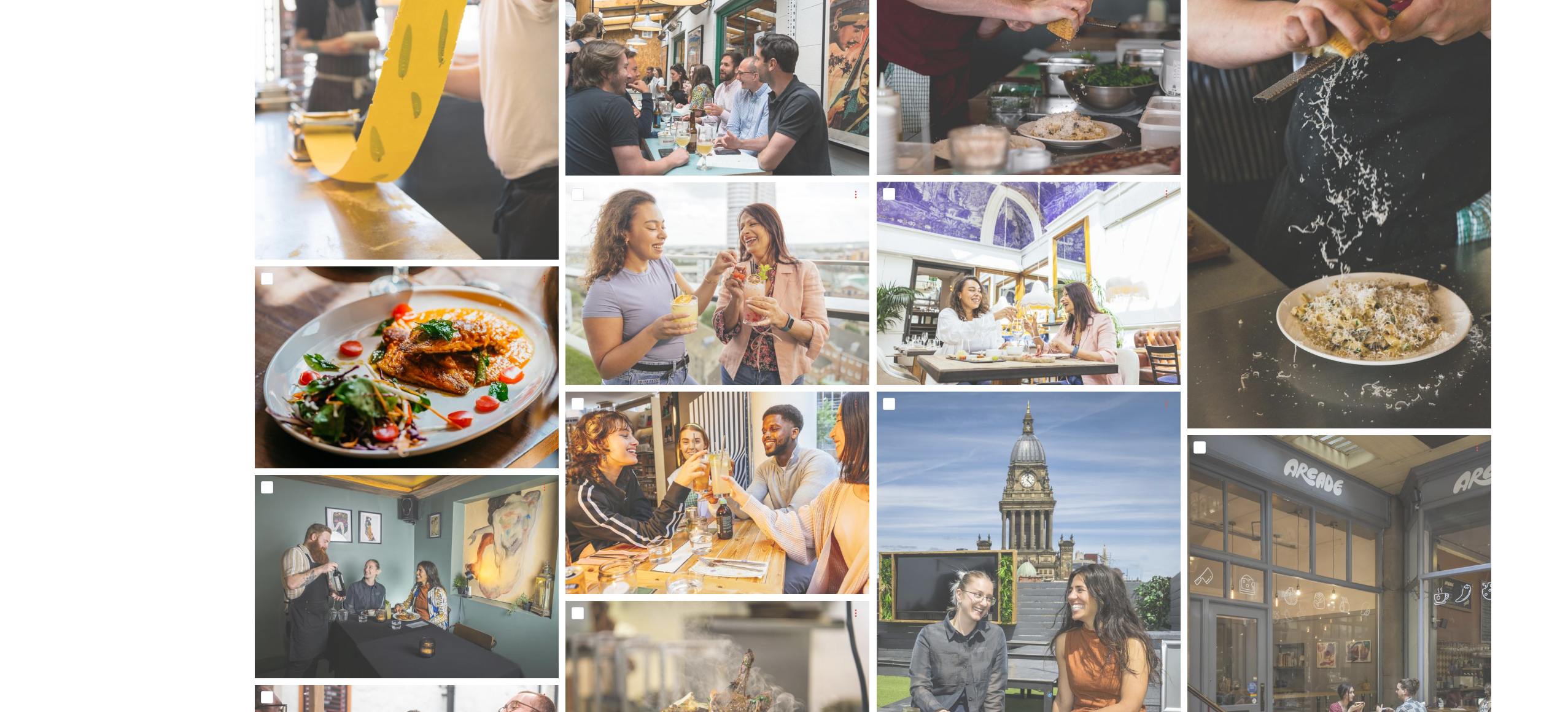
scroll to position [1778, 0]
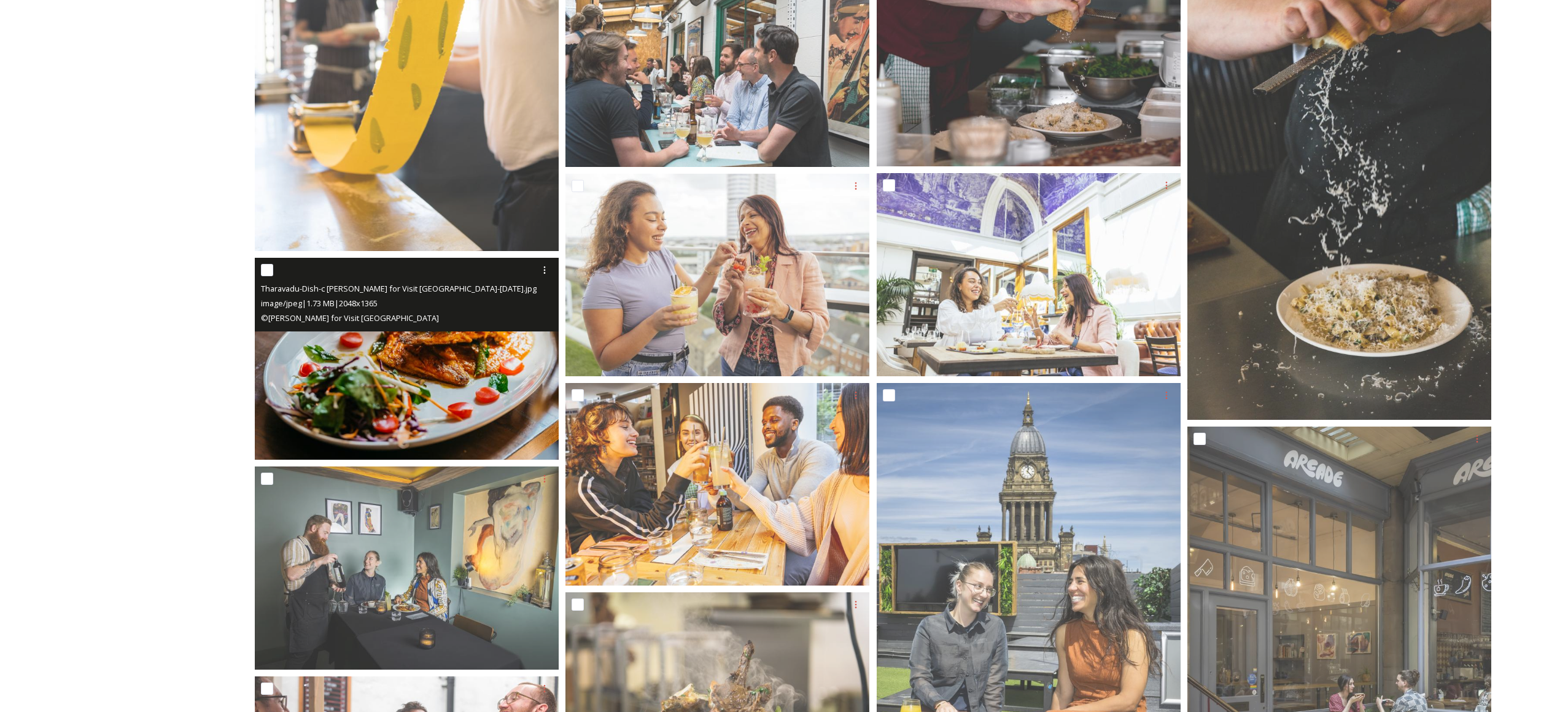
click at [400, 378] on img at bounding box center [407, 358] width 304 height 203
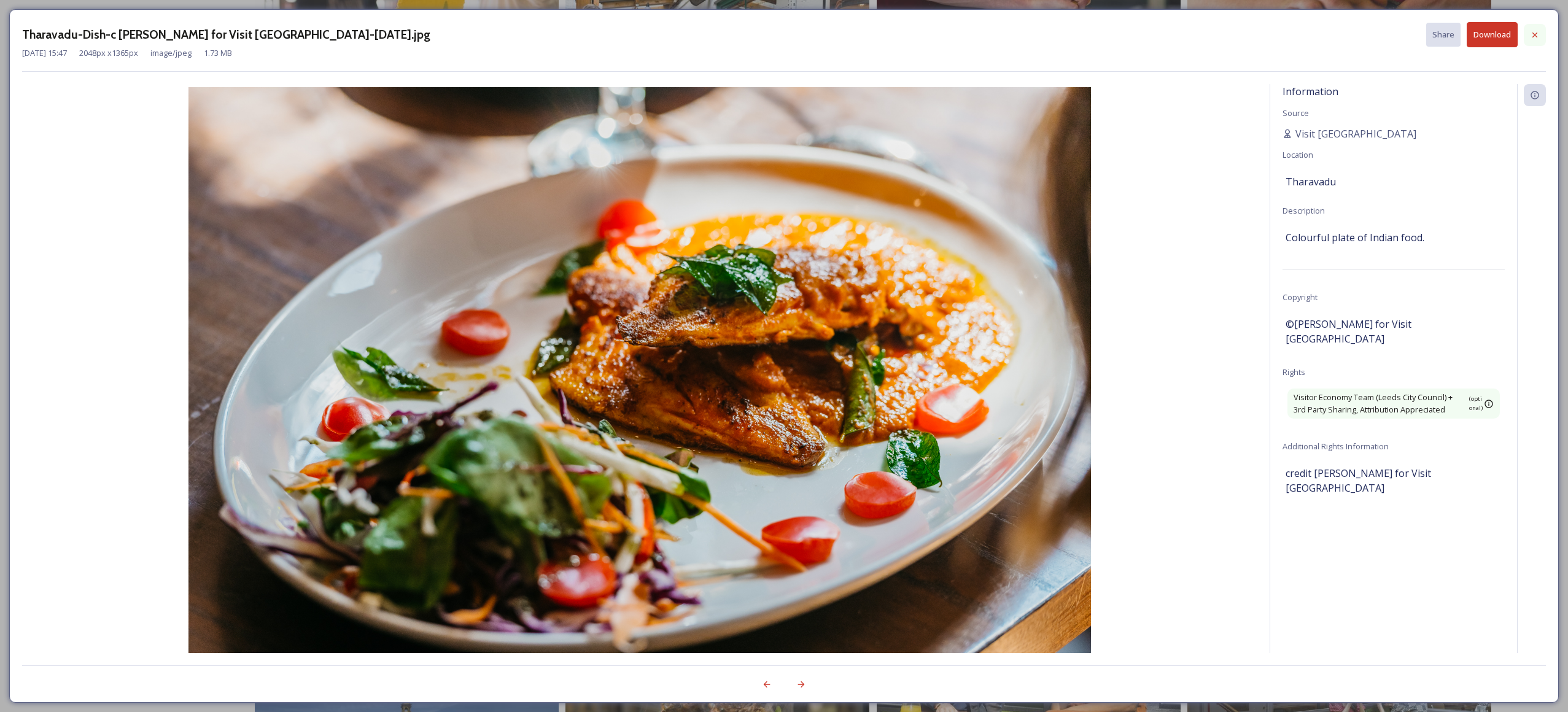
click at [1172, 37] on icon at bounding box center [1535, 35] width 10 height 10
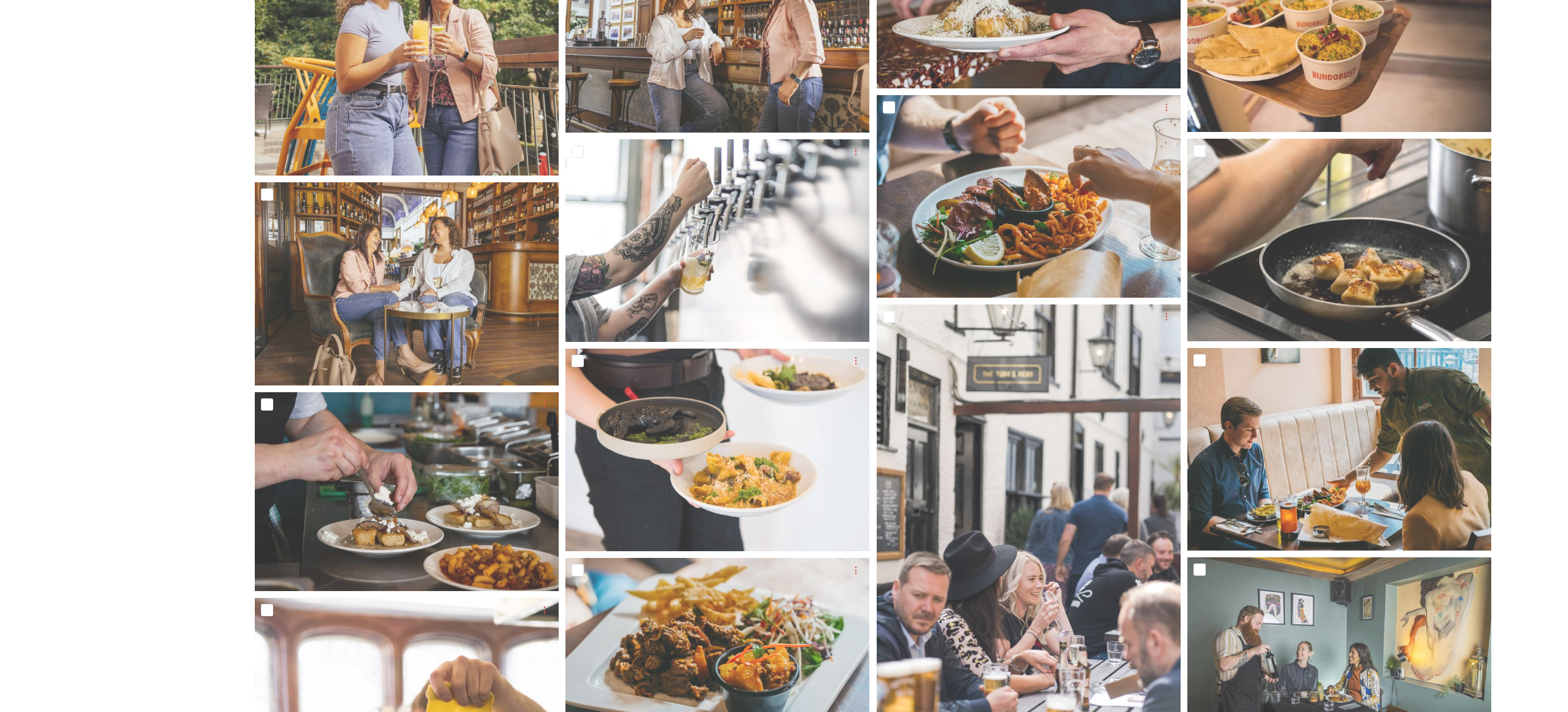
scroll to position [0, 0]
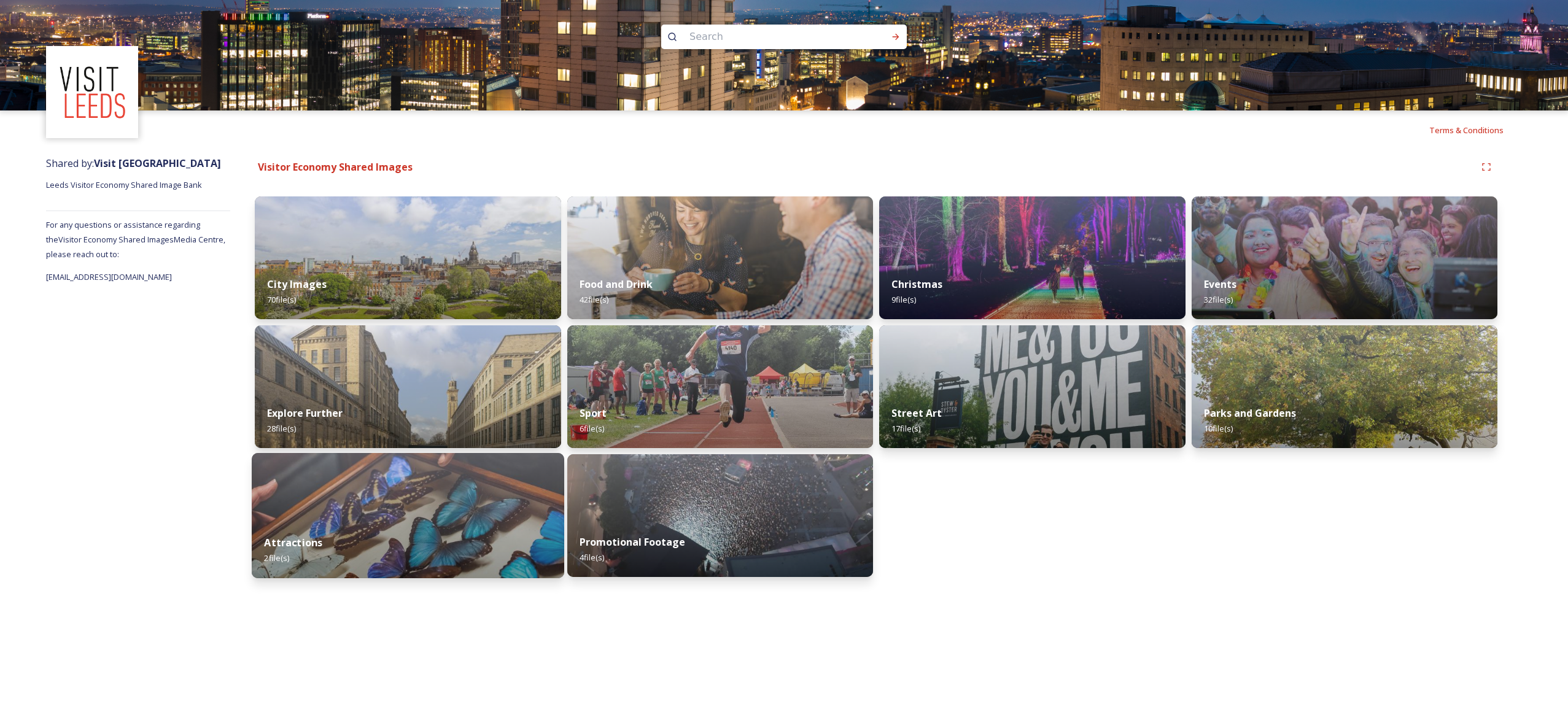
click at [364, 499] on img at bounding box center [407, 515] width 312 height 125
click at [1112, 551] on div "Christmas 9 file(s) Street Art 17 file(s)" at bounding box center [1032, 387] width 306 height 381
click at [994, 507] on div "Christmas 9 file(s) Street Art 17 file(s)" at bounding box center [1032, 387] width 306 height 381
